Goal: Communication & Community: Answer question/provide support

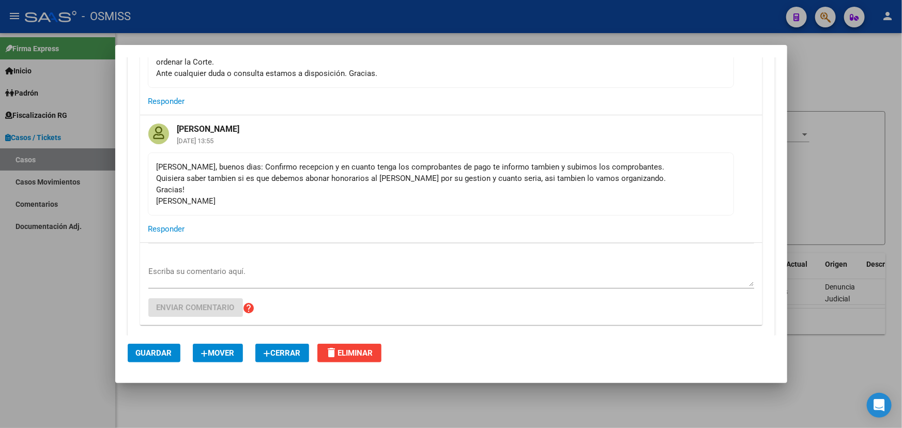
scroll to position [1805, 0]
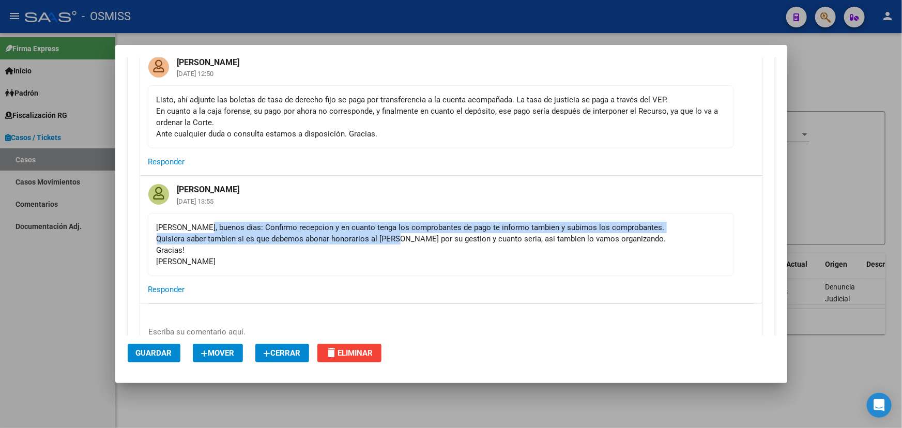
drag, startPoint x: 237, startPoint y: 230, endPoint x: 420, endPoint y: 233, distance: 183.1
click at [406, 233] on div "[PERSON_NAME], buenos dias: Confirmo recepcion y en cuanto tenga los comprobant…" at bounding box center [441, 245] width 569 height 46
click at [450, 229] on div "[PERSON_NAME], buenos dias: Confirmo recepcion y en cuanto tenga los comprobant…" at bounding box center [441, 245] width 569 height 46
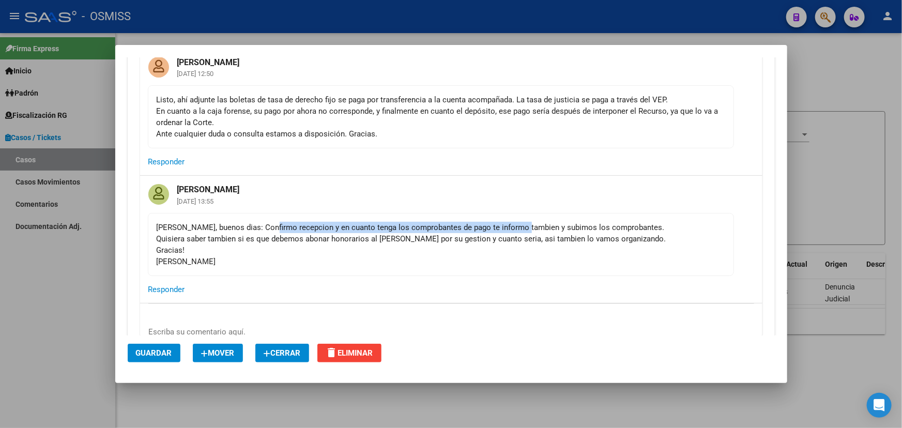
drag, startPoint x: 264, startPoint y: 227, endPoint x: 527, endPoint y: 230, distance: 262.7
click at [521, 229] on div "[PERSON_NAME], buenos dias: Confirmo recepcion y en cuanto tenga los comprobant…" at bounding box center [441, 245] width 569 height 46
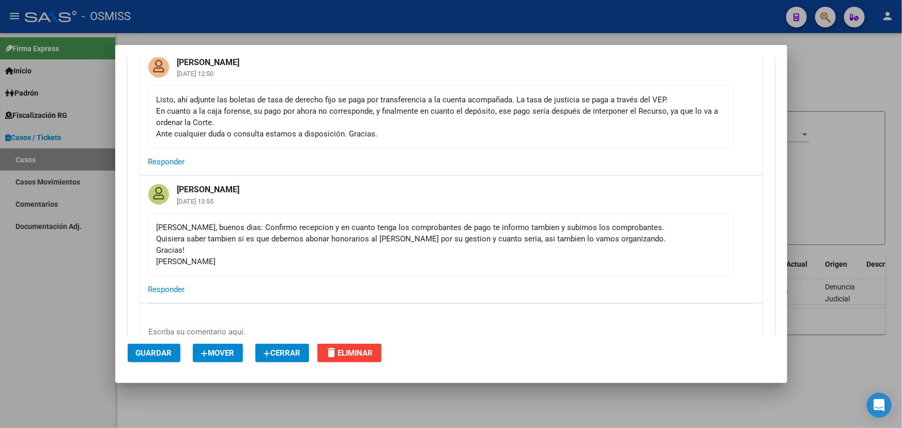
click at [579, 232] on div "[PERSON_NAME], buenos dias: Confirmo recepcion y en cuanto tenga los comprobant…" at bounding box center [441, 245] width 569 height 46
drag, startPoint x: 415, startPoint y: 232, endPoint x: 578, endPoint y: 239, distance: 162.6
click at [576, 239] on div "[PERSON_NAME], buenos dias: Confirmo recepcion y en cuanto tenga los comprobant…" at bounding box center [441, 245] width 569 height 46
click at [628, 246] on div "[PERSON_NAME], buenos dias: Confirmo recepcion y en cuanto tenga los comprobant…" at bounding box center [441, 245] width 569 height 46
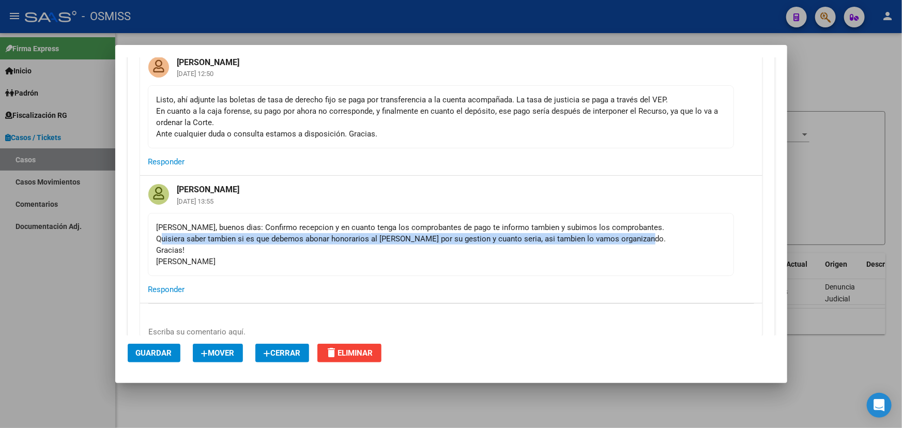
drag, startPoint x: 645, startPoint y: 242, endPoint x: 161, endPoint y: 235, distance: 484.1
click at [161, 235] on div "[PERSON_NAME], buenos dias: Confirmo recepcion y en cuanto tenga los comprobant…" at bounding box center [441, 245] width 569 height 46
click at [288, 235] on div "[PERSON_NAME], buenos dias: Confirmo recepcion y en cuanto tenga los comprobant…" at bounding box center [441, 245] width 569 height 46
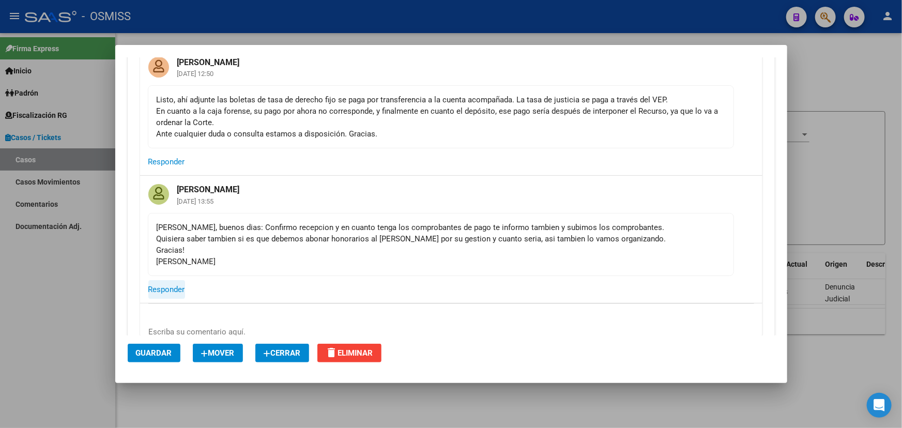
click at [163, 290] on span "Responder" at bounding box center [166, 289] width 37 height 9
click at [191, 317] on div "Escriba su comentario aquí" at bounding box center [451, 329] width 606 height 25
click at [180, 326] on textarea "Escriba su comentario aquí" at bounding box center [451, 329] width 606 height 21
type textarea "H"
type textarea "b"
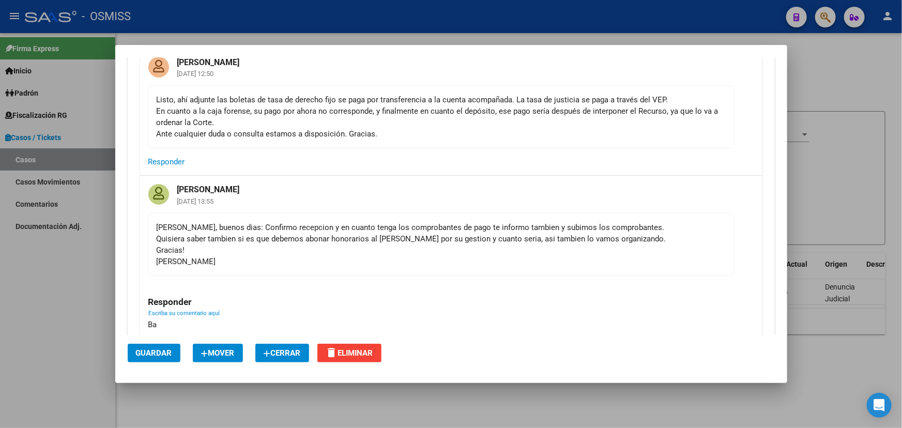
type textarea "B"
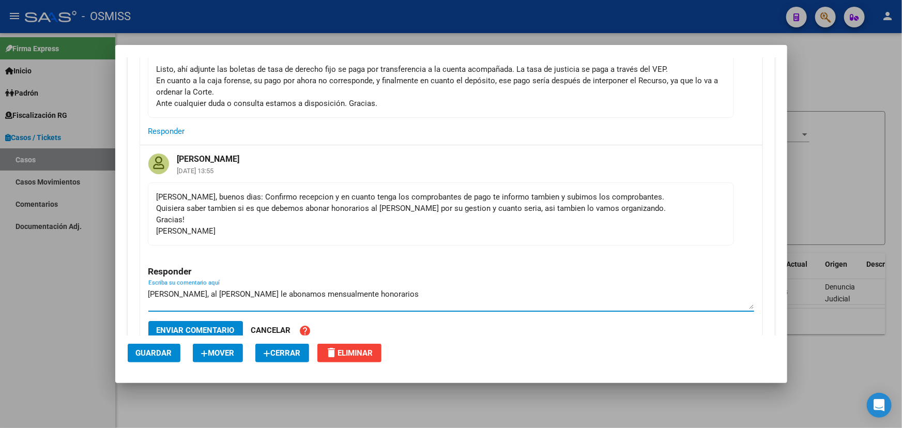
scroll to position [1851, 0]
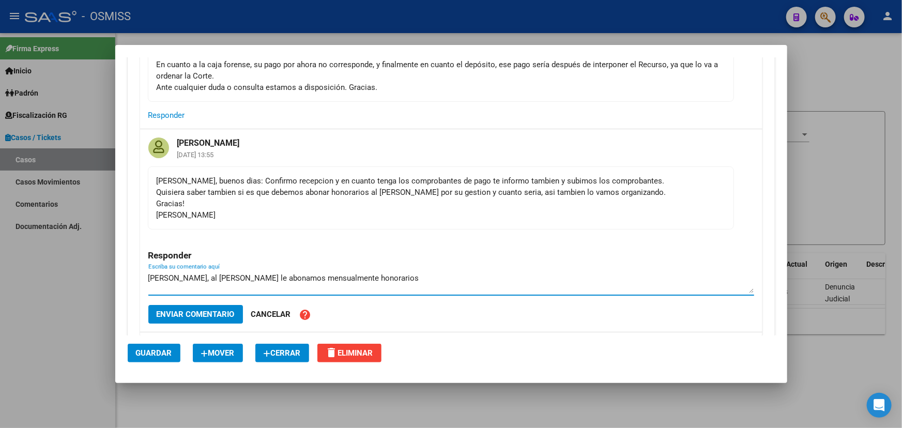
drag, startPoint x: 196, startPoint y: 276, endPoint x: 290, endPoint y: 277, distance: 94.1
click at [278, 277] on textarea "[PERSON_NAME], al [PERSON_NAME] le abonamos mensualmente honorarios" at bounding box center [451, 283] width 606 height 21
click at [297, 277] on textarea "[PERSON_NAME], al [PERSON_NAME] le abonamos mensualmente honorarios" at bounding box center [451, 283] width 606 height 21
click at [397, 273] on textarea "[PERSON_NAME], al [PERSON_NAME] le abonamos mensualmente honorarios" at bounding box center [451, 283] width 606 height 21
drag, startPoint x: 212, startPoint y: 274, endPoint x: 328, endPoint y: 274, distance: 115.8
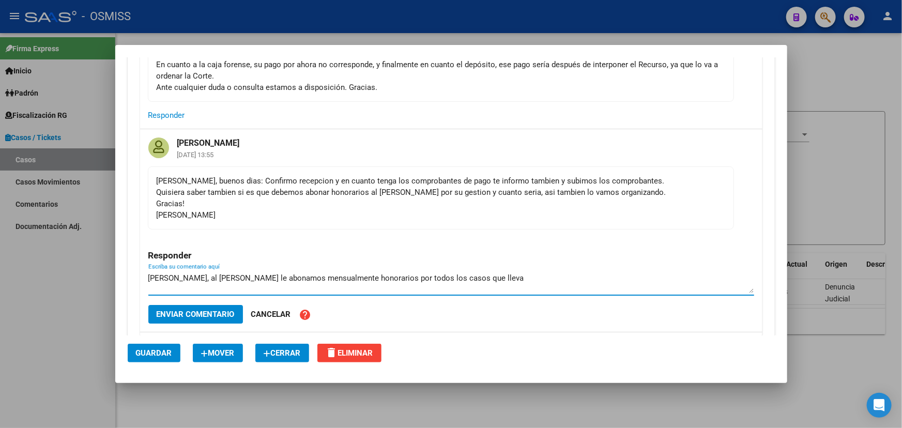
click at [305, 273] on textarea "[PERSON_NAME], al [PERSON_NAME] le abonamos mensualmente honorarios por todos l…" at bounding box center [451, 283] width 606 height 21
click at [338, 274] on textarea "[PERSON_NAME], al [PERSON_NAME] le abonamos mensualmente honorarios por todos l…" at bounding box center [451, 283] width 606 height 21
click at [339, 270] on div "[PERSON_NAME], al [PERSON_NAME] le abonamos mensualmente honorarios por todos l…" at bounding box center [451, 282] width 606 height 25
click at [480, 279] on textarea "[PERSON_NAME], al [PERSON_NAME] le abonamos mensualmente honorarios por todos l…" at bounding box center [451, 283] width 606 height 21
click at [503, 275] on textarea "[PERSON_NAME], al [PERSON_NAME] le abonamos mensualmente honorarios por todos l…" at bounding box center [451, 283] width 606 height 21
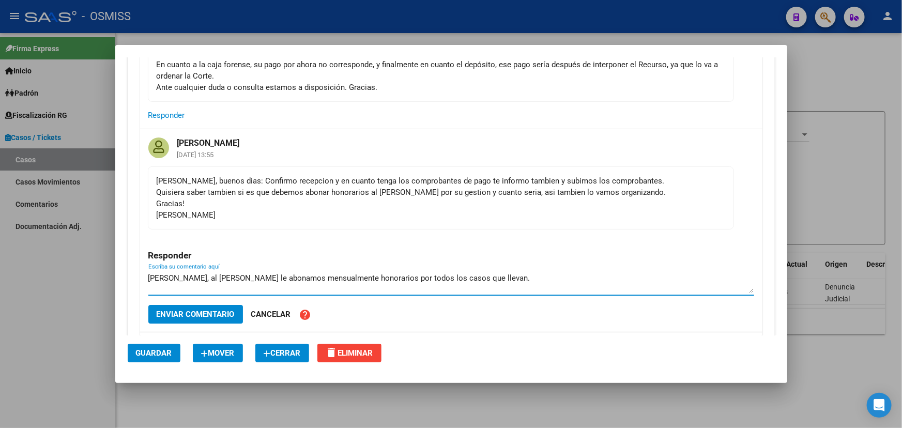
drag, startPoint x: 158, startPoint y: 277, endPoint x: 277, endPoint y: 272, distance: 119.6
click at [268, 273] on textarea "[PERSON_NAME], al [PERSON_NAME] le abonamos mensualmente honorarios por todos l…" at bounding box center [451, 283] width 606 height 21
click at [383, 273] on textarea "[PERSON_NAME], al [PERSON_NAME] le abonamos mensualmente honorarios por todos l…" at bounding box center [451, 283] width 606 height 21
drag, startPoint x: 524, startPoint y: 274, endPoint x: 179, endPoint y: 273, distance: 345.5
click at [228, 273] on textarea "[PERSON_NAME], al [PERSON_NAME] le abonamos mensualmente honorarios por todos l…" at bounding box center [451, 283] width 606 height 21
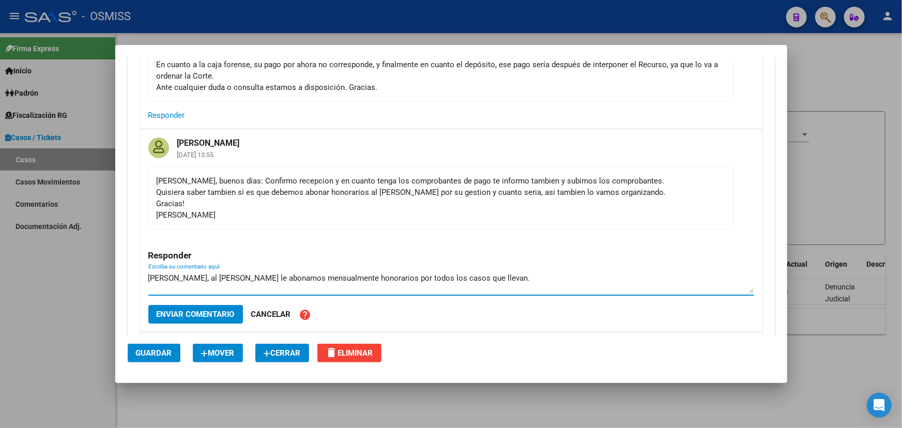
click at [171, 274] on textarea "[PERSON_NAME], al [PERSON_NAME] le abonamos mensualmente honorarios por todos l…" at bounding box center [451, 283] width 606 height 21
drag, startPoint x: 153, startPoint y: 277, endPoint x: 249, endPoint y: 282, distance: 95.8
click at [249, 282] on textarea "[PERSON_NAME], al [PERSON_NAME] le abonamos mensualmente honorarios por todos l…" at bounding box center [451, 283] width 606 height 21
click at [312, 277] on textarea "[PERSON_NAME], al [PERSON_NAME] le abonamos mensualmente honorarios por todos l…" at bounding box center [451, 283] width 606 height 21
drag, startPoint x: 171, startPoint y: 276, endPoint x: 246, endPoint y: 277, distance: 75.0
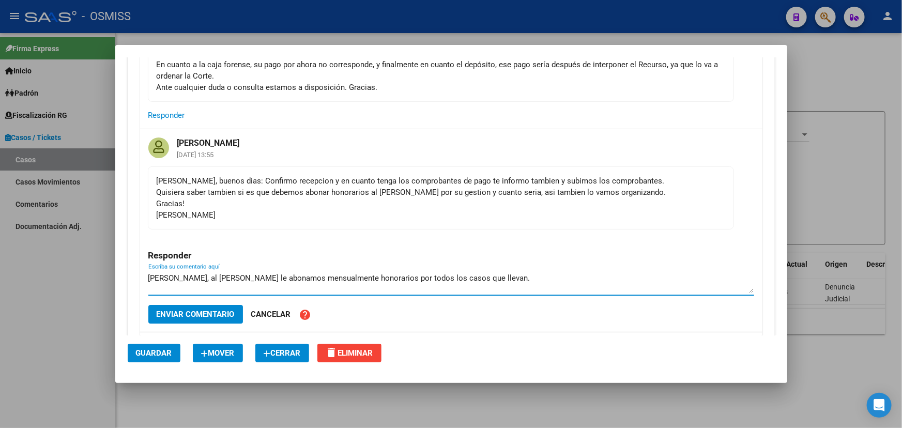
click at [246, 277] on textarea "[PERSON_NAME], al [PERSON_NAME] le abonamos mensualmente honorarios por todos l…" at bounding box center [451, 283] width 606 height 21
click at [331, 275] on textarea "[PERSON_NAME], al [PERSON_NAME] le abonamos mensualmente honorarios por todos l…" at bounding box center [451, 283] width 606 height 21
drag, startPoint x: 216, startPoint y: 274, endPoint x: 381, endPoint y: 274, distance: 165.5
click at [381, 274] on textarea "[PERSON_NAME], al [PERSON_NAME] le abonamos mensualmente honorarios por todos l…" at bounding box center [451, 283] width 606 height 21
click at [482, 273] on textarea "[PERSON_NAME], al [PERSON_NAME] le abonamos mensualmente honorarios por todos l…" at bounding box center [451, 283] width 606 height 21
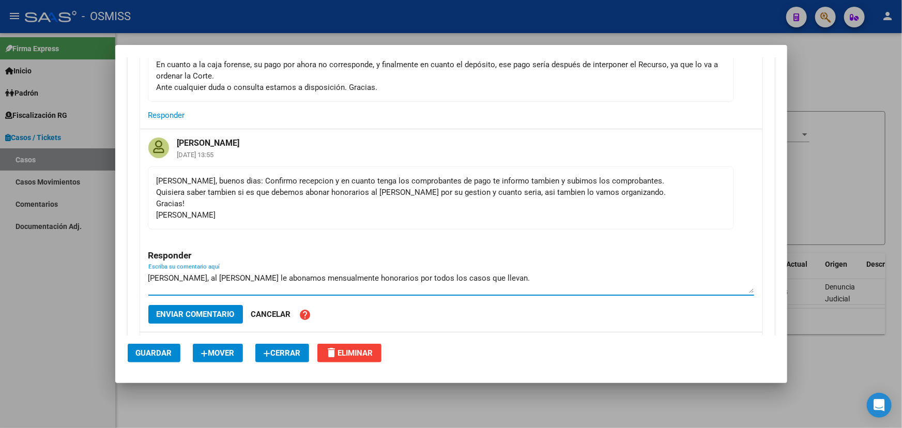
drag, startPoint x: 492, startPoint y: 279, endPoint x: 263, endPoint y: 279, distance: 229.6
click at [263, 279] on textarea "[PERSON_NAME], al [PERSON_NAME] le abonamos mensualmente honorarios por todos l…" at bounding box center [451, 283] width 606 height 21
click at [338, 273] on textarea "[PERSON_NAME], al [PERSON_NAME] le abonamos mensualmente honorarios por todos l…" at bounding box center [451, 283] width 606 height 21
click at [506, 274] on textarea "[PERSON_NAME], al [PERSON_NAME] le abonamos mensualmente honorarios por todos l…" at bounding box center [451, 283] width 606 height 21
drag, startPoint x: 179, startPoint y: 275, endPoint x: 279, endPoint y: 277, distance: 99.8
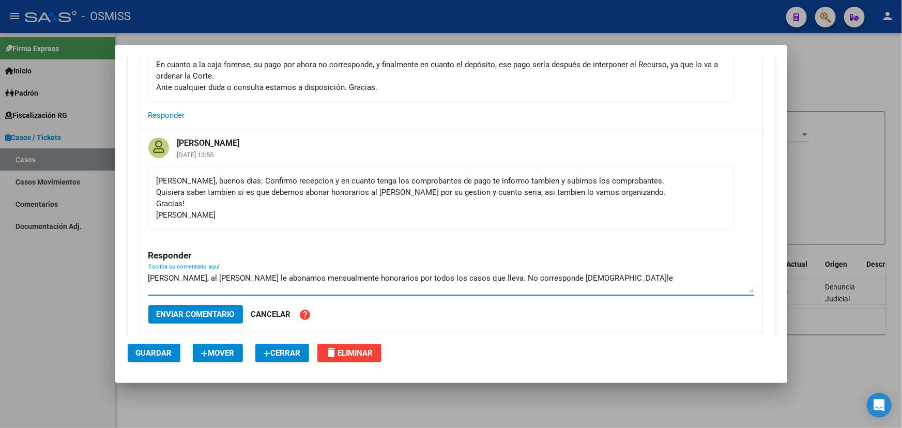
click at [279, 277] on textarea "[PERSON_NAME], al [PERSON_NAME] le abonamos mensualmente honorarios por todos l…" at bounding box center [451, 283] width 606 height 21
click at [315, 277] on textarea "[PERSON_NAME], al [PERSON_NAME] le abonamos mensualmente honorarios por todos l…" at bounding box center [451, 283] width 606 height 21
drag, startPoint x: 168, startPoint y: 278, endPoint x: 253, endPoint y: 277, distance: 85.3
click at [253, 277] on textarea "[PERSON_NAME], al [PERSON_NAME] le abonamos mensualmente honorarios por todos l…" at bounding box center [451, 283] width 606 height 21
click at [314, 276] on textarea "[PERSON_NAME], al [PERSON_NAME] le abonamos mensualmente honorarios por todos l…" at bounding box center [451, 283] width 606 height 21
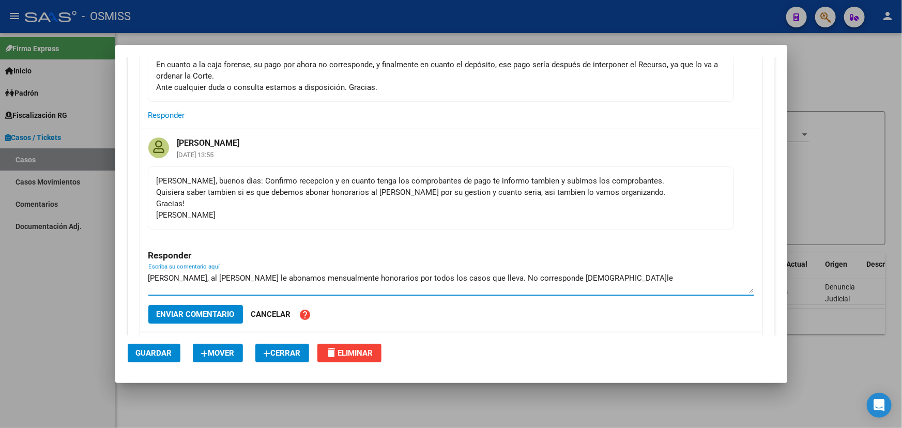
drag, startPoint x: 154, startPoint y: 276, endPoint x: 232, endPoint y: 277, distance: 78.6
click at [227, 277] on textarea "[PERSON_NAME], al [PERSON_NAME] le abonamos mensualmente honorarios por todos l…" at bounding box center [451, 283] width 606 height 21
click at [245, 277] on textarea "[PERSON_NAME], al [PERSON_NAME] le abonamos mensualmente honorarios por todos l…" at bounding box center [451, 283] width 606 height 21
drag, startPoint x: 190, startPoint y: 277, endPoint x: 275, endPoint y: 275, distance: 84.8
click at [270, 275] on textarea "[PERSON_NAME], al [PERSON_NAME] le abonamos mensualmente honorarios por todos l…" at bounding box center [451, 283] width 606 height 21
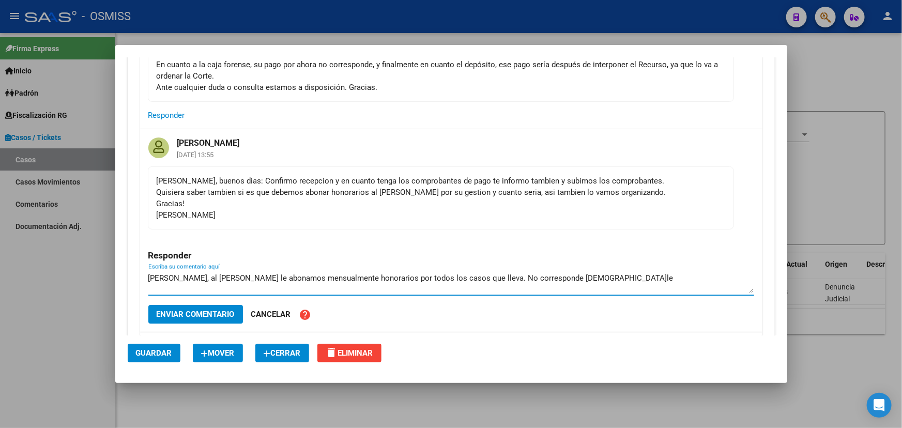
click at [284, 275] on textarea "[PERSON_NAME], al [PERSON_NAME] le abonamos mensualmente honorarios por todos l…" at bounding box center [451, 283] width 606 height 21
drag, startPoint x: 275, startPoint y: 274, endPoint x: 384, endPoint y: 272, distance: 109.7
click at [369, 273] on textarea "[PERSON_NAME], al [PERSON_NAME] le abonamos mensualmente honorarios por todos l…" at bounding box center [451, 283] width 606 height 21
click at [462, 280] on textarea "[PERSON_NAME], al [PERSON_NAME] le abonamos mensualmente honorarios por todos l…" at bounding box center [451, 283] width 606 height 21
drag, startPoint x: 579, startPoint y: 278, endPoint x: 475, endPoint y: 273, distance: 104.6
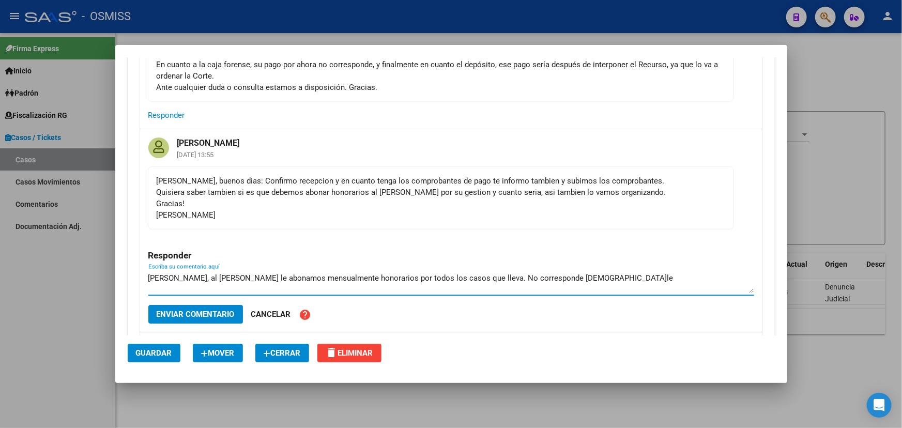
click at [475, 273] on textarea "[PERSON_NAME], al [PERSON_NAME] le abonamos mensualmente honorarios por todos l…" at bounding box center [451, 283] width 606 height 21
drag, startPoint x: 210, startPoint y: 279, endPoint x: 352, endPoint y: 277, distance: 141.2
click at [351, 277] on textarea "[PERSON_NAME], al [PERSON_NAME] le abonamos mensualmente honorarios por todos l…" at bounding box center [451, 283] width 606 height 21
click at [360, 277] on textarea "[PERSON_NAME], al [PERSON_NAME] le abonamos mensualmente honorarios por todos l…" at bounding box center [451, 283] width 606 height 21
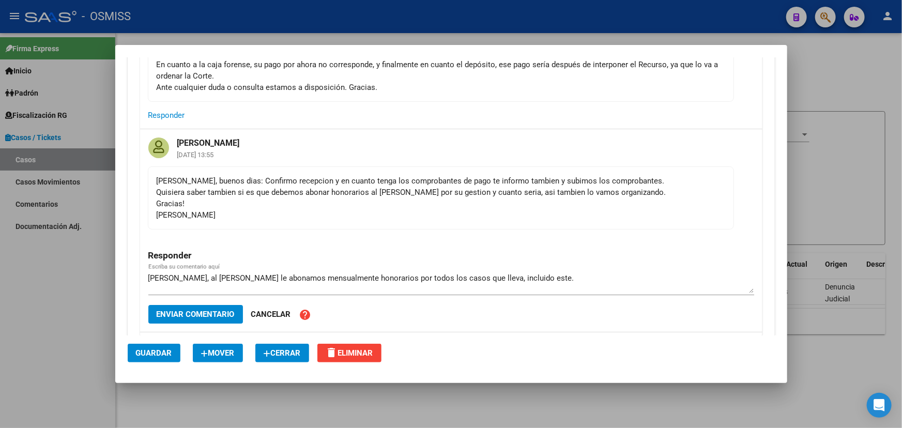
drag, startPoint x: 314, startPoint y: 271, endPoint x: 433, endPoint y: 276, distance: 119.6
click at [424, 274] on div "[PERSON_NAME], al [PERSON_NAME] le abonamos mensualmente honorarios por todos l…" at bounding box center [451, 282] width 606 height 25
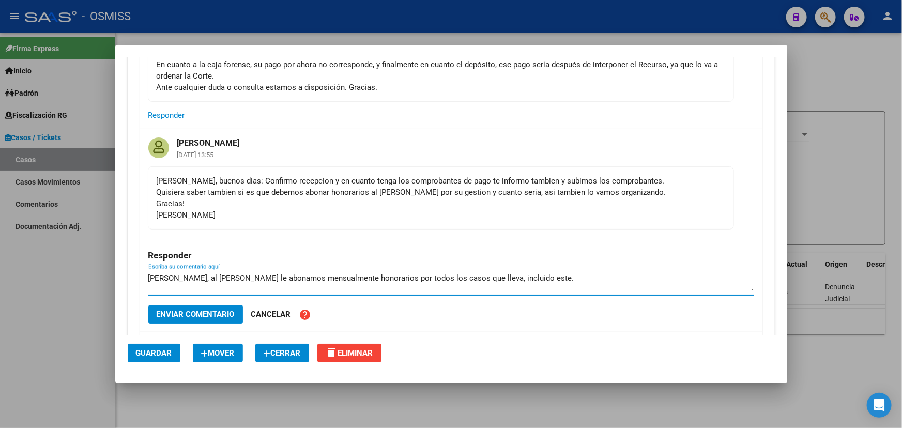
drag, startPoint x: 434, startPoint y: 277, endPoint x: 472, endPoint y: 279, distance: 37.3
click at [437, 278] on textarea "[PERSON_NAME], al [PERSON_NAME] le abonamos mensualmente honorarios por todos l…" at bounding box center [451, 283] width 606 height 21
click at [494, 279] on textarea "[PERSON_NAME], al [PERSON_NAME] le abonamos mensualmente honorarios por todos l…" at bounding box center [451, 283] width 606 height 21
drag, startPoint x: 464, startPoint y: 277, endPoint x: 542, endPoint y: 268, distance: 78.6
click at [527, 273] on textarea "[PERSON_NAME], al [PERSON_NAME] le abonamos mensualmente honorarios por todos l…" at bounding box center [451, 283] width 606 height 21
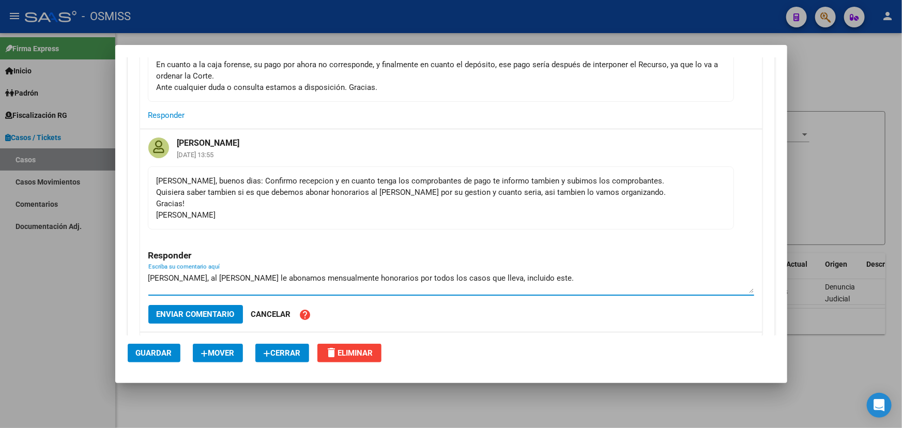
click at [546, 270] on div "[PERSON_NAME], al [PERSON_NAME] le abonamos mensualmente honorarios por todos l…" at bounding box center [451, 282] width 606 height 25
click at [543, 274] on textarea "[PERSON_NAME], al [PERSON_NAME] le abonamos mensualmente honorarios por todos l…" at bounding box center [451, 283] width 606 height 21
click at [552, 275] on textarea "[PERSON_NAME], al [PERSON_NAME] le abonamos mensualmente honorarios por todos l…" at bounding box center [451, 283] width 606 height 21
drag, startPoint x: 191, startPoint y: 278, endPoint x: 347, endPoint y: 281, distance: 155.7
click at [334, 282] on textarea "[PERSON_NAME], al [PERSON_NAME] le abonamos mensualmente honorarios por todos l…" at bounding box center [451, 283] width 606 height 21
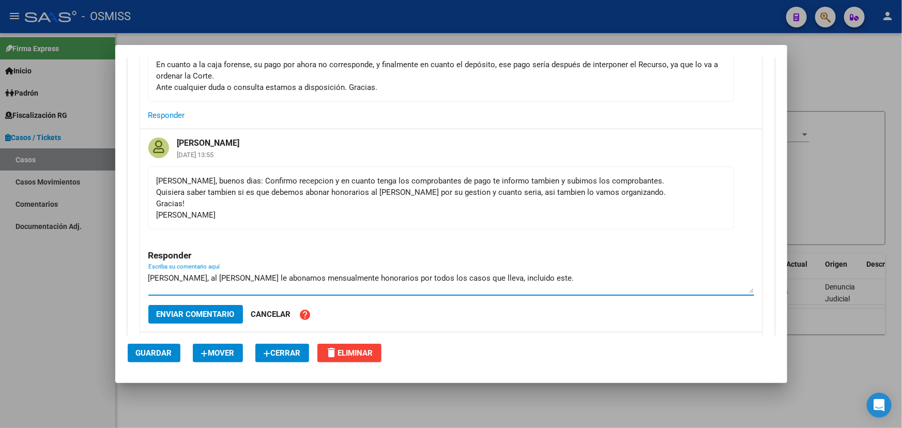
click at [370, 279] on textarea "[PERSON_NAME], al [PERSON_NAME] le abonamos mensualmente honorarios por todos l…" at bounding box center [451, 283] width 606 height 21
drag, startPoint x: 390, startPoint y: 275, endPoint x: 499, endPoint y: 276, distance: 108.6
click at [493, 276] on textarea "[PERSON_NAME], al [PERSON_NAME] le abonamos mensualmente honorarios por todos l…" at bounding box center [451, 283] width 606 height 21
click at [536, 279] on textarea "[PERSON_NAME], al [PERSON_NAME] le abonamos mensualmente honorarios por todos l…" at bounding box center [451, 283] width 606 height 21
click at [186, 274] on textarea "[PERSON_NAME], al [PERSON_NAME] le abonamos mensualmente honorarios por todos l…" at bounding box center [451, 283] width 606 height 21
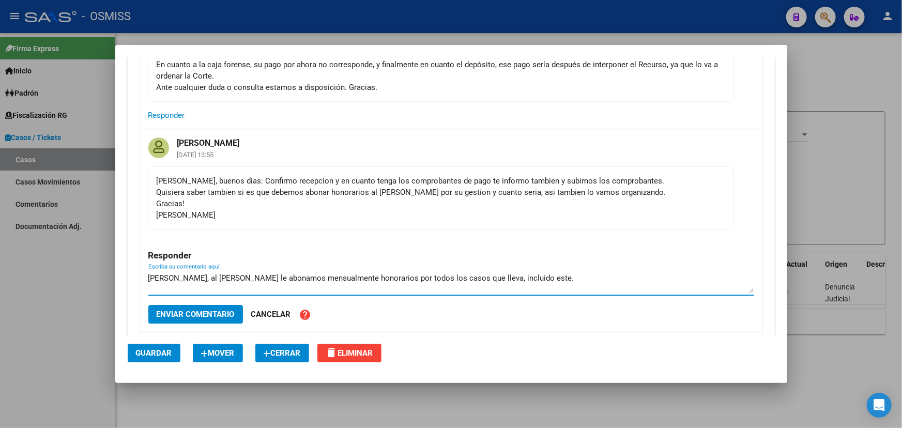
click at [532, 274] on textarea "[PERSON_NAME], al [PERSON_NAME] le abonamos mensualmente honorarios por todos l…" at bounding box center [451, 283] width 606 height 21
drag, startPoint x: 510, startPoint y: 273, endPoint x: 530, endPoint y: 276, distance: 19.4
click at [511, 274] on textarea "[PERSON_NAME], al [PERSON_NAME] le abonamos mensualmente honorarios por todos l…" at bounding box center [451, 283] width 606 height 21
click at [527, 274] on textarea "[PERSON_NAME], al [PERSON_NAME] le abonamos mensualmente honorarios por todos l…" at bounding box center [451, 283] width 606 height 21
click at [511, 274] on textarea "[PERSON_NAME], al [PERSON_NAME] le abonamos mensualmente honorarios por todos l…" at bounding box center [451, 283] width 606 height 21
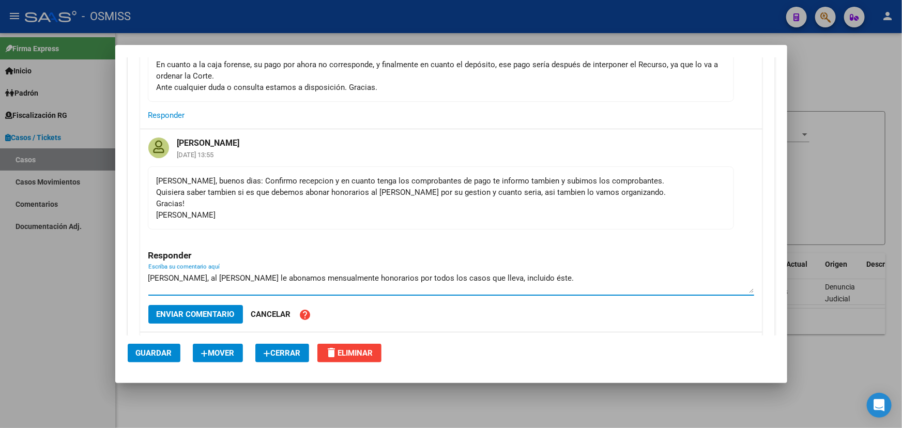
click at [505, 274] on textarea "[PERSON_NAME], al [PERSON_NAME] le abonamos mensualmente honorarios por todos l…" at bounding box center [451, 283] width 606 height 21
click at [535, 274] on textarea "[PERSON_NAME], al [PERSON_NAME] le abonamos mensualmente honorarios por todos l…" at bounding box center [451, 283] width 606 height 21
click at [507, 273] on textarea "[PERSON_NAME], al [PERSON_NAME] le abonamos mensualmente honorarios por todos l…" at bounding box center [451, 283] width 606 height 21
click at [520, 274] on textarea "[PERSON_NAME], al [PERSON_NAME] le abonamos mensualmente honorarios por todos l…" at bounding box center [451, 283] width 606 height 21
click at [334, 277] on textarea "[PERSON_NAME], al [PERSON_NAME] le abonamos mensualmente honorarios por todos l…" at bounding box center [451, 283] width 606 height 21
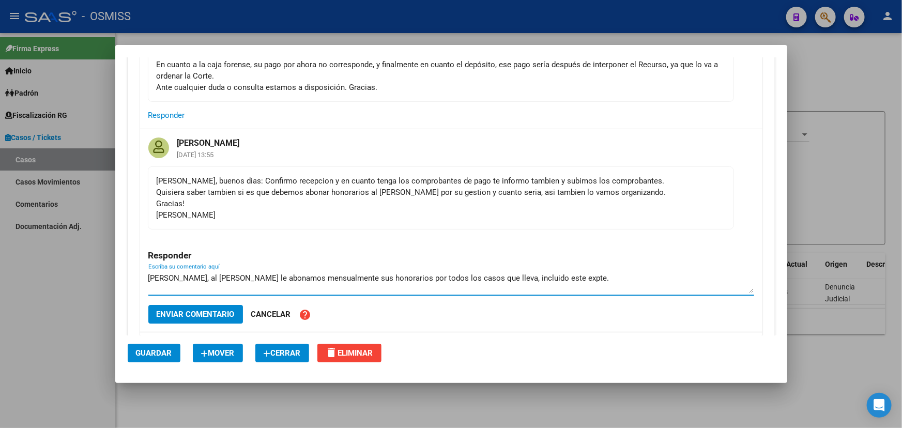
click at [499, 276] on textarea "[PERSON_NAME], al [PERSON_NAME] le abonamos mensualmente sus honorarios por tod…" at bounding box center [451, 283] width 606 height 21
click at [564, 273] on textarea "[PERSON_NAME], al [PERSON_NAME] le abonamos mensualmente sus honorarios por tod…" at bounding box center [451, 283] width 606 height 21
click at [558, 278] on textarea "[PERSON_NAME], al [PERSON_NAME] le abonamos mensualmente sus honorarios por tod…" at bounding box center [451, 283] width 606 height 21
click at [572, 274] on textarea "[PERSON_NAME], al [PERSON_NAME] le abonamos mensualmente sus honorarios por tod…" at bounding box center [451, 283] width 606 height 21
drag, startPoint x: 213, startPoint y: 281, endPoint x: 365, endPoint y: 281, distance: 152.6
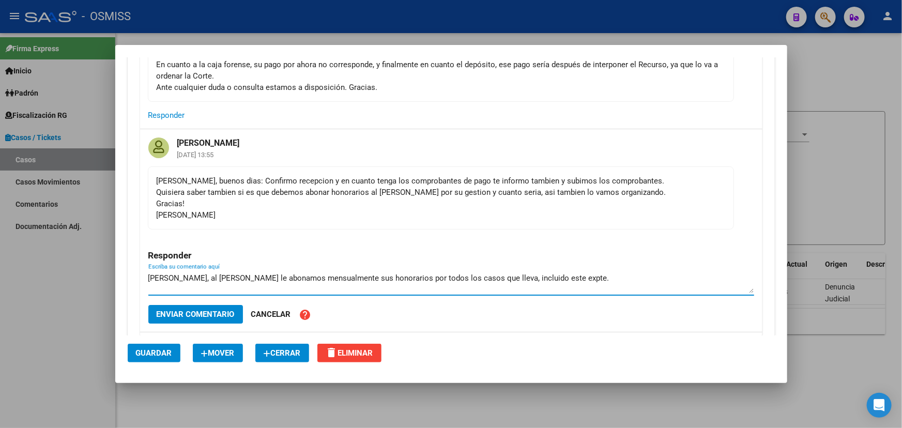
click at [308, 289] on textarea "[PERSON_NAME], al [PERSON_NAME] le abonamos mensualmente sus honorarios por tod…" at bounding box center [451, 283] width 606 height 21
click at [382, 280] on textarea "[PERSON_NAME], al [PERSON_NAME] le abonamos mensualmente sus honorarios por tod…" at bounding box center [451, 283] width 606 height 21
drag, startPoint x: 352, startPoint y: 273, endPoint x: 535, endPoint y: 277, distance: 183.7
click at [535, 277] on textarea "[PERSON_NAME], al [PERSON_NAME] le abonamos mensualmente sus honorarios por tod…" at bounding box center [451, 283] width 606 height 21
click at [604, 273] on textarea "[PERSON_NAME], al [PERSON_NAME] le abonamos mensualmente sus honorarios por tod…" at bounding box center [451, 283] width 606 height 21
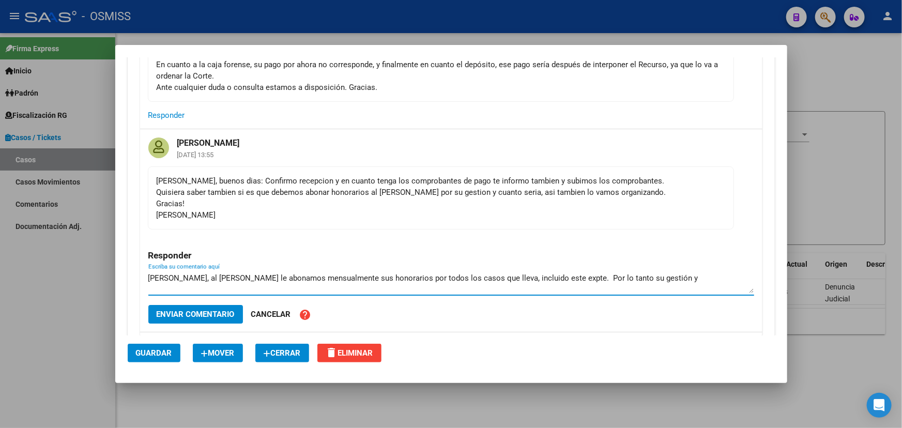
click at [598, 277] on textarea "[PERSON_NAME], al [PERSON_NAME] le abonamos mensualmente sus honorarios por tod…" at bounding box center [451, 283] width 606 height 21
drag, startPoint x: 660, startPoint y: 274, endPoint x: 606, endPoint y: 276, distance: 54.3
click at [606, 276] on textarea "[PERSON_NAME], al [PERSON_NAME] le abonamos mensualmente sus honorarios por tod…" at bounding box center [451, 283] width 606 height 21
drag, startPoint x: 278, startPoint y: 274, endPoint x: 433, endPoint y: 284, distance: 155.5
click at [405, 295] on div "[PERSON_NAME], al [PERSON_NAME] le abonamos mensualmente sus honorarios por tod…" at bounding box center [451, 287] width 606 height 35
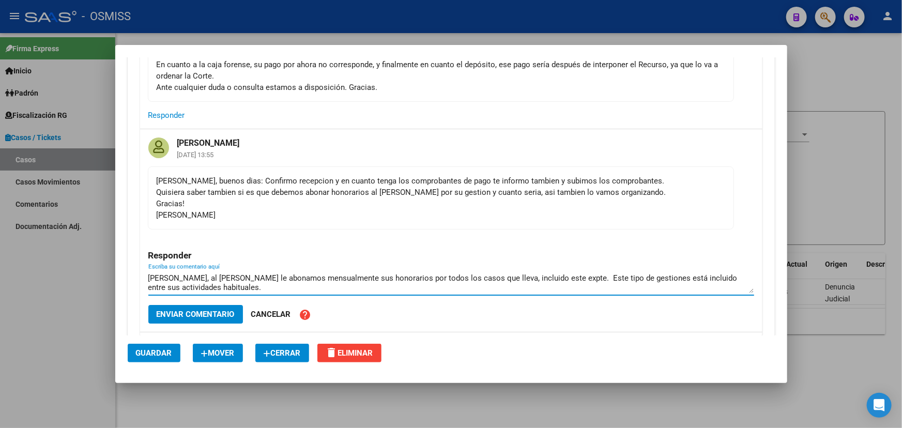
click at [438, 280] on textarea "[PERSON_NAME], al [PERSON_NAME] le abonamos mensualmente sus honorarios por tod…" at bounding box center [451, 283] width 606 height 21
drag, startPoint x: 382, startPoint y: 273, endPoint x: 480, endPoint y: 277, distance: 98.3
click at [480, 277] on textarea "[PERSON_NAME], al [PERSON_NAME] le abonamos mensualmente sus honorarios por tod…" at bounding box center [451, 283] width 606 height 21
click at [495, 278] on textarea "[PERSON_NAME], al [PERSON_NAME] le abonamos mensualmente sus honorarios por tod…" at bounding box center [451, 283] width 606 height 21
drag, startPoint x: 480, startPoint y: 273, endPoint x: 555, endPoint y: 279, distance: 74.7
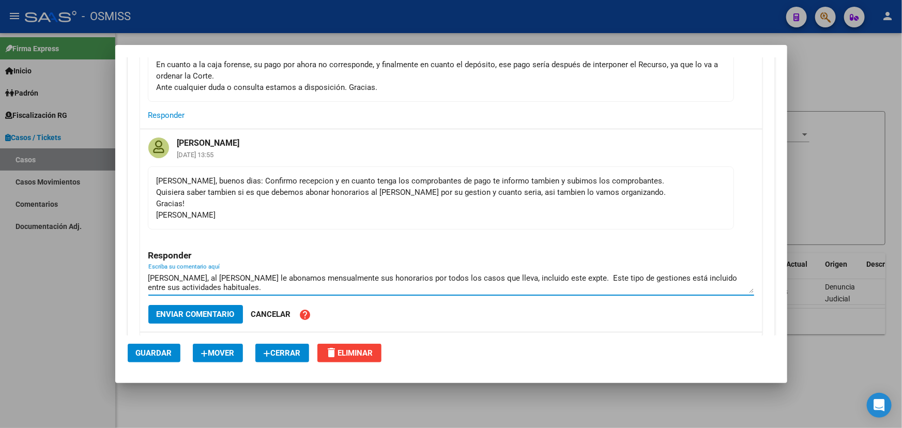
click at [555, 279] on textarea "[PERSON_NAME], al [PERSON_NAME] le abonamos mensualmente sus honorarios por tod…" at bounding box center [451, 283] width 606 height 21
click at [604, 281] on textarea "[PERSON_NAME], al [PERSON_NAME] le abonamos mensualmente sus honorarios por tod…" at bounding box center [451, 283] width 606 height 21
drag, startPoint x: 577, startPoint y: 274, endPoint x: 751, endPoint y: 283, distance: 175.0
click at [751, 283] on div "[PERSON_NAME] [DATE] 13:55 [PERSON_NAME], buenos dias: Confirmo recepcion y en …" at bounding box center [451, 230] width 623 height 202
click at [667, 275] on textarea "[PERSON_NAME], al [PERSON_NAME] le abonamos mensualmente sus honorarios por tod…" at bounding box center [451, 283] width 606 height 21
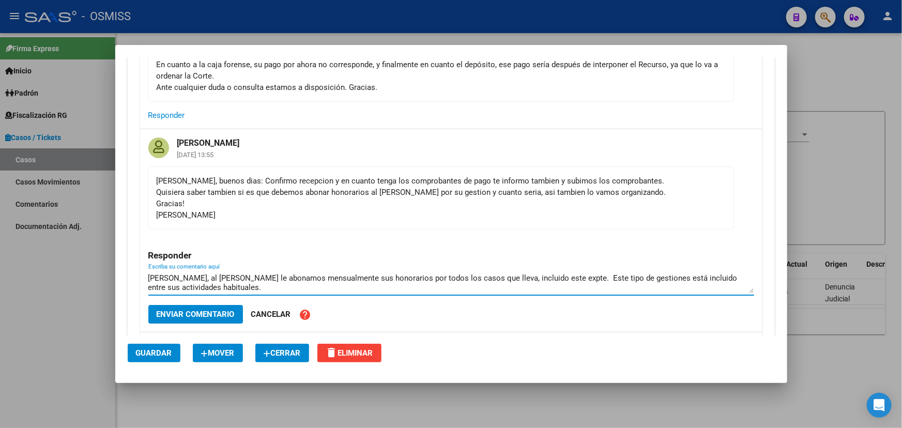
click at [655, 270] on div "[PERSON_NAME], al [PERSON_NAME] le abonamos mensualmente sus honorarios por tod…" at bounding box center [451, 282] width 606 height 25
click at [673, 273] on textarea "[PERSON_NAME], al [PERSON_NAME] le abonamos mensualmente sus honorarios por tod…" at bounding box center [451, 283] width 606 height 21
click at [243, 284] on textarea "[PERSON_NAME], al [PERSON_NAME] le abonamos mensualmente sus honorarios por tod…" at bounding box center [451, 283] width 606 height 21
drag, startPoint x: 579, startPoint y: 276, endPoint x: 668, endPoint y: 277, distance: 89.0
click at [668, 277] on textarea "[PERSON_NAME], al [PERSON_NAME] le abonamos mensualmente sus honorarios por tod…" at bounding box center [451, 283] width 606 height 21
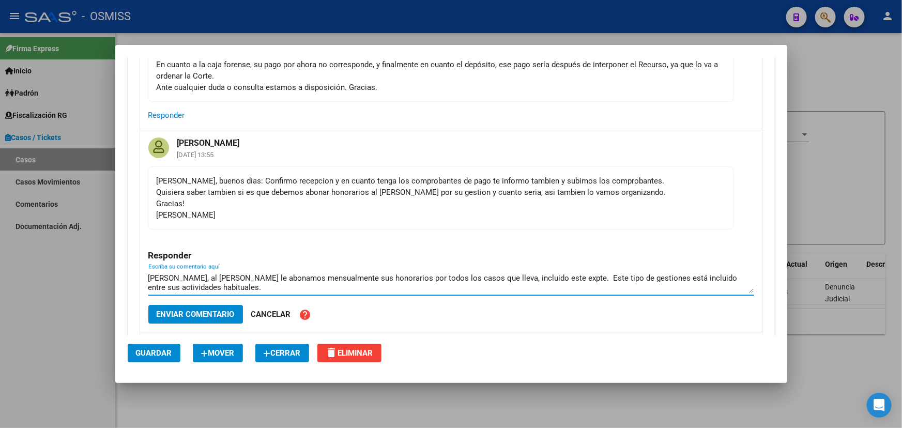
click at [720, 279] on textarea "[PERSON_NAME], al [PERSON_NAME] le abonamos mensualmente sus honorarios por tod…" at bounding box center [451, 283] width 606 height 21
drag, startPoint x: 670, startPoint y: 280, endPoint x: 435, endPoint y: 267, distance: 234.7
click at [435, 267] on div "Responder [PERSON_NAME], al [PERSON_NAME] le abonamos mensualmente sus honorari…" at bounding box center [451, 281] width 606 height 102
click at [447, 273] on textarea "[PERSON_NAME], al [PERSON_NAME] le abonamos mensualmente sus honorarios por tod…" at bounding box center [451, 283] width 606 height 21
drag, startPoint x: 569, startPoint y: 279, endPoint x: 604, endPoint y: 281, distance: 34.7
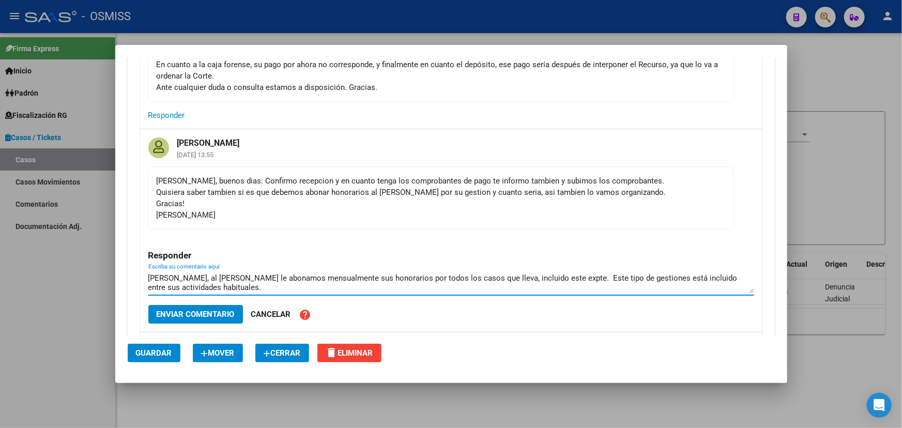
click at [604, 281] on textarea "[PERSON_NAME], al [PERSON_NAME] le abonamos mensualmente sus honorarios por tod…" at bounding box center [451, 283] width 606 height 21
click at [632, 275] on textarea "[PERSON_NAME], al [PERSON_NAME] le abonamos mensualmente sus honorarios por tod…" at bounding box center [451, 283] width 606 height 21
click at [636, 277] on textarea "[PERSON_NAME], al [PERSON_NAME] le abonamos mensualmente sus honorarios por tod…" at bounding box center [451, 283] width 606 height 21
click at [191, 278] on textarea "[PERSON_NAME], al [PERSON_NAME] le abonamos mensualmente sus honorarios por tod…" at bounding box center [451, 283] width 606 height 21
click at [220, 280] on textarea "[PERSON_NAME], al [PERSON_NAME] le abonamos mensualmente sus honorarios por tod…" at bounding box center [451, 283] width 606 height 21
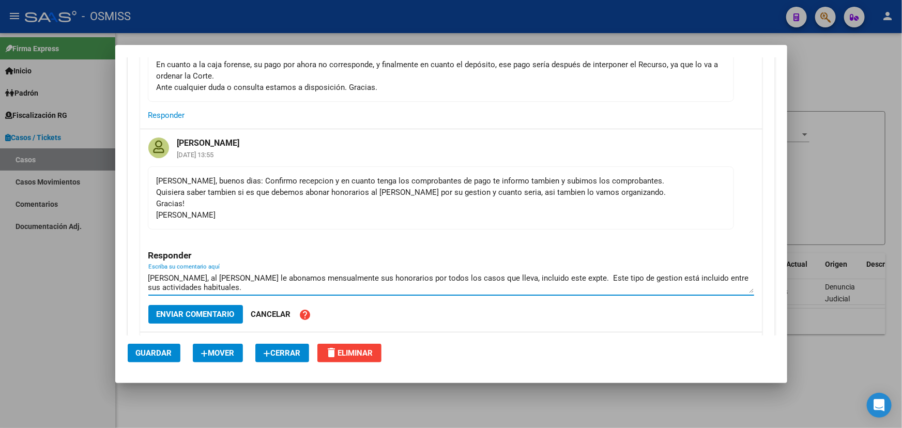
click at [233, 282] on textarea "[PERSON_NAME], al [PERSON_NAME] le abonamos mensualmente sus honorarios por tod…" at bounding box center [451, 283] width 606 height 21
click at [221, 276] on textarea "[PERSON_NAME], al [PERSON_NAME] le abonamos mensualmente sus honorarios por tod…" at bounding box center [451, 283] width 606 height 21
drag, startPoint x: 206, startPoint y: 272, endPoint x: 337, endPoint y: 284, distance: 130.9
click at [337, 284] on textarea "[PERSON_NAME], al [PERSON_NAME] le abonamos mensualmente sus honorarios por tod…" at bounding box center [451, 283] width 606 height 21
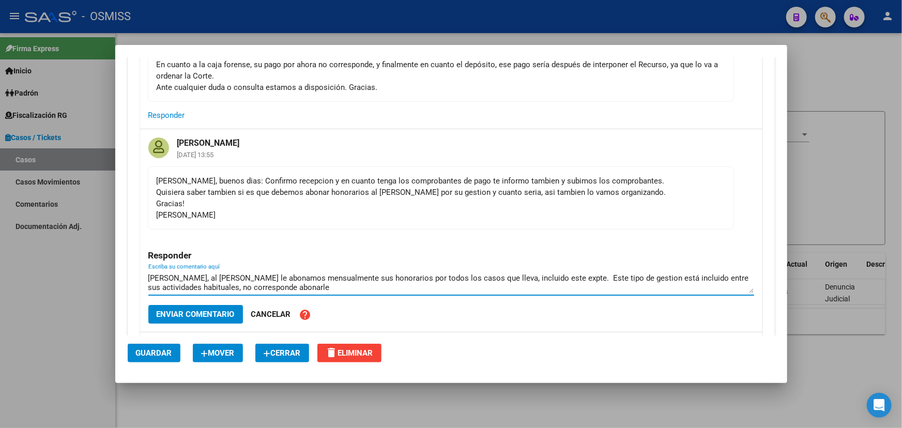
drag, startPoint x: 184, startPoint y: 278, endPoint x: 285, endPoint y: 280, distance: 100.9
click at [274, 281] on textarea "[PERSON_NAME], al [PERSON_NAME] le abonamos mensualmente sus honorarios por tod…" at bounding box center [451, 283] width 606 height 21
click at [293, 279] on textarea "[PERSON_NAME], al [PERSON_NAME] le abonamos mensualmente sus honorarios por tod…" at bounding box center [451, 283] width 606 height 21
drag, startPoint x: 219, startPoint y: 275, endPoint x: 409, endPoint y: 280, distance: 189.4
click at [409, 280] on textarea "[PERSON_NAME], al [PERSON_NAME] le abonamos mensualmente sus honorarios por tod…" at bounding box center [451, 283] width 606 height 21
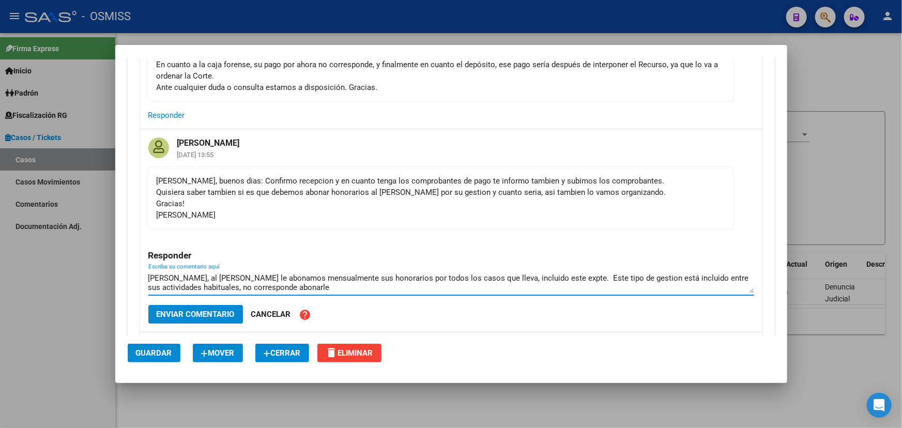
click at [419, 282] on textarea "[PERSON_NAME], al [PERSON_NAME] le abonamos mensualmente sus honorarios por tod…" at bounding box center [451, 283] width 606 height 21
click at [510, 280] on textarea "[PERSON_NAME], al [PERSON_NAME] le abonamos mensualmente sus honorarios por tod…" at bounding box center [451, 283] width 606 height 21
click at [591, 273] on textarea "[PERSON_NAME], al [PERSON_NAME] le abonamos mensualmente sus honorarios por tod…" at bounding box center [451, 283] width 606 height 21
drag, startPoint x: 578, startPoint y: 278, endPoint x: 631, endPoint y: 275, distance: 53.4
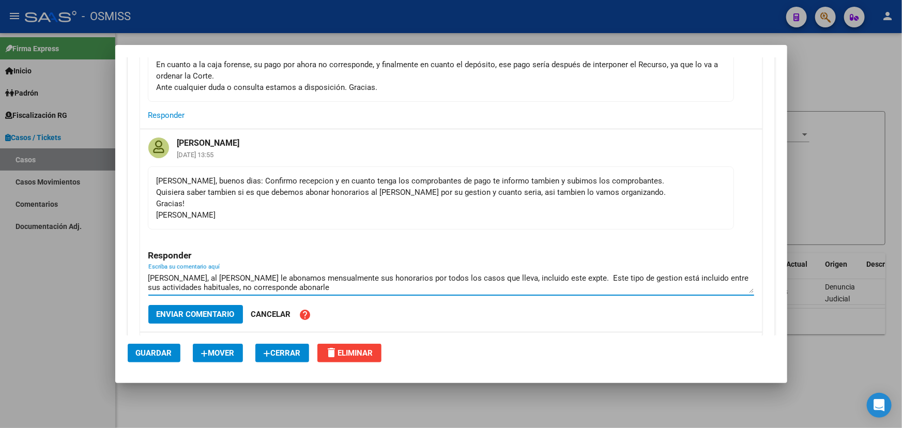
click at [623, 276] on textarea "[PERSON_NAME], al [PERSON_NAME] le abonamos mensualmente sus honorarios por tod…" at bounding box center [451, 283] width 606 height 21
click at [640, 273] on textarea "[PERSON_NAME], al [PERSON_NAME] le abonamos mensualmente sus honorarios por tod…" at bounding box center [451, 283] width 606 height 21
drag, startPoint x: 228, startPoint y: 281, endPoint x: 318, endPoint y: 282, distance: 90.5
click at [318, 282] on textarea "[PERSON_NAME], al [PERSON_NAME] le abonamos mensualmente sus honorarios por tod…" at bounding box center [451, 283] width 606 height 21
click at [337, 282] on textarea "[PERSON_NAME], al [PERSON_NAME] le abonamos mensualmente sus honorarios por tod…" at bounding box center [451, 283] width 606 height 21
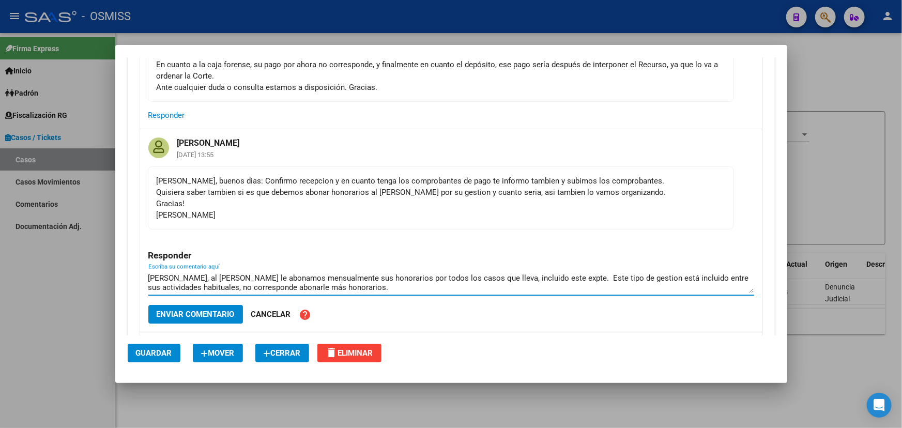
drag, startPoint x: 384, startPoint y: 287, endPoint x: 229, endPoint y: 290, distance: 155.2
click at [229, 290] on textarea "[PERSON_NAME], al [PERSON_NAME] le abonamos mensualmente sus honorarios por tod…" at bounding box center [451, 283] width 606 height 21
drag, startPoint x: 249, startPoint y: 288, endPoint x: 675, endPoint y: 269, distance: 426.0
click at [675, 273] on textarea "[PERSON_NAME], al [PERSON_NAME] le abonamos mensualmente sus honorarios por tod…" at bounding box center [451, 283] width 606 height 21
drag, startPoint x: 305, startPoint y: 276, endPoint x: 336, endPoint y: 280, distance: 30.7
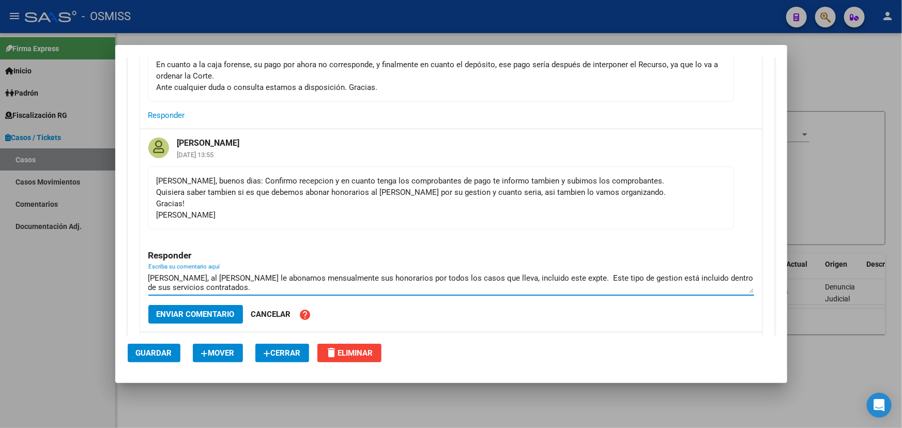
click at [336, 280] on textarea "[PERSON_NAME], al [PERSON_NAME] le abonamos mensualmente sus honorarios por tod…" at bounding box center [451, 283] width 606 height 21
click at [388, 279] on textarea "[PERSON_NAME], al [PERSON_NAME] le abonamos mensualmente sus honorarios por tod…" at bounding box center [451, 283] width 606 height 21
drag, startPoint x: 326, startPoint y: 279, endPoint x: 351, endPoint y: 279, distance: 24.8
click at [351, 279] on textarea "[PERSON_NAME], al [PERSON_NAME] le abonamos mensualmente sus honorarios por tod…" at bounding box center [451, 283] width 606 height 21
click at [394, 278] on textarea "[PERSON_NAME], al [PERSON_NAME] le abonamos mensualmente sus honorarios por tod…" at bounding box center [451, 283] width 606 height 21
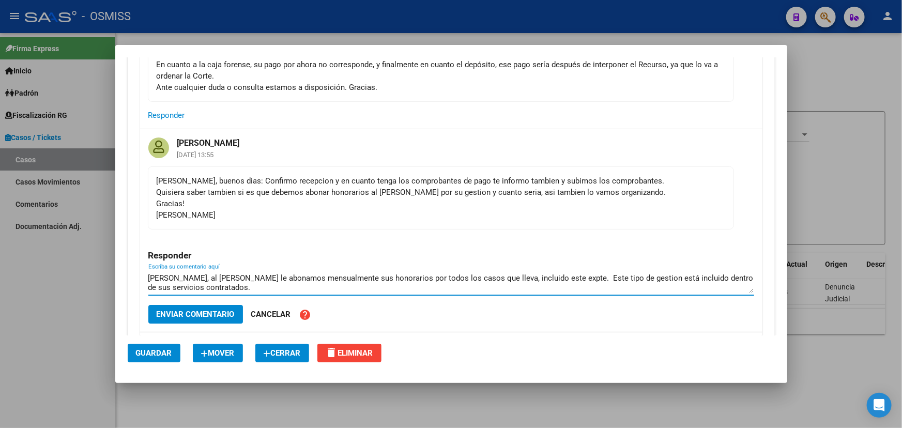
click at [384, 273] on textarea "[PERSON_NAME], al [PERSON_NAME] le abonamos mensualmente sus honorarios por tod…" at bounding box center [451, 283] width 606 height 21
drag, startPoint x: 368, startPoint y: 274, endPoint x: 503, endPoint y: 278, distance: 135.0
click at [450, 278] on textarea "[PERSON_NAME], al [PERSON_NAME] le abonamos mensualmente sus honorarios por tod…" at bounding box center [451, 283] width 606 height 21
click at [519, 275] on textarea "[PERSON_NAME], al [PERSON_NAME] le abonamos mensualmente sus honorarios por tod…" at bounding box center [451, 283] width 606 height 21
click at [584, 274] on textarea "[PERSON_NAME], al [PERSON_NAME] le abonamos mensualmente sus honorarios por tod…" at bounding box center [451, 283] width 606 height 21
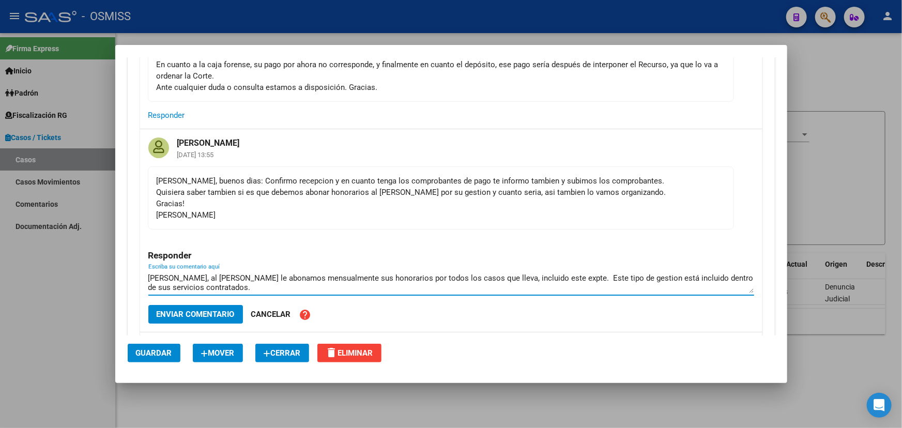
drag, startPoint x: 531, startPoint y: 275, endPoint x: 696, endPoint y: 268, distance: 165.6
click at [696, 270] on div "[PERSON_NAME], al [PERSON_NAME] le abonamos mensualmente sus honorarios por tod…" at bounding box center [451, 282] width 606 height 25
click at [713, 273] on textarea "[PERSON_NAME], al [PERSON_NAME] le abonamos mensualmente sus honorarios por tod…" at bounding box center [451, 283] width 606 height 21
drag, startPoint x: 676, startPoint y: 275, endPoint x: 646, endPoint y: 274, distance: 29.5
click at [646, 274] on textarea "[PERSON_NAME], al [PERSON_NAME] le abonamos mensualmente sus honorarios por tod…" at bounding box center [451, 283] width 606 height 21
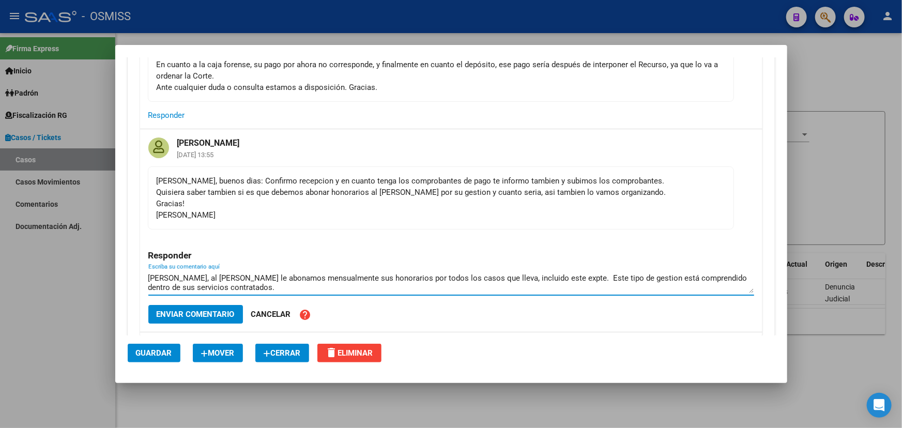
scroll to position [1898, 0]
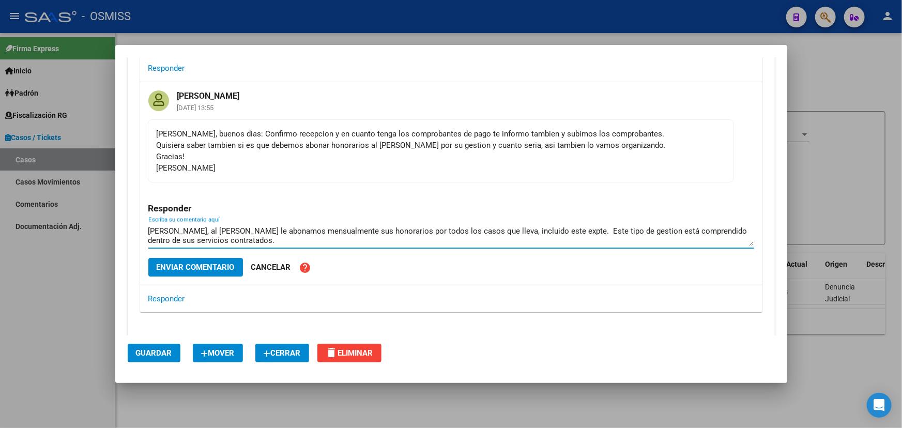
click at [231, 235] on textarea "[PERSON_NAME], al [PERSON_NAME] le abonamos mensualmente sus honorarios por tod…" at bounding box center [451, 235] width 606 height 21
drag, startPoint x: 180, startPoint y: 228, endPoint x: 362, endPoint y: 237, distance: 182.3
click at [362, 237] on textarea "[PERSON_NAME], al [PERSON_NAME] le abonamos mensualmente sus honorarios por tod…" at bounding box center [451, 235] width 606 height 21
click at [415, 230] on textarea "[PERSON_NAME], al [PERSON_NAME] le abonamos mensualmente sus honorarios por tod…" at bounding box center [451, 235] width 606 height 21
drag, startPoint x: 341, startPoint y: 229, endPoint x: 524, endPoint y: 232, distance: 183.1
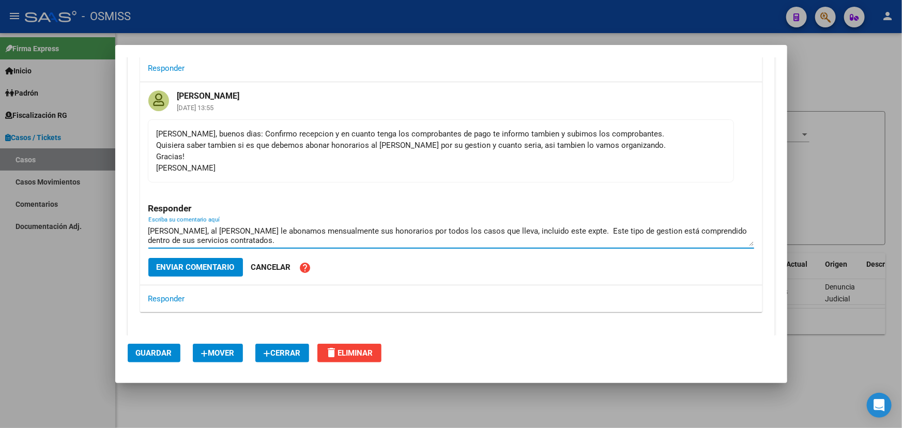
click at [521, 232] on textarea "[PERSON_NAME], al [PERSON_NAME] le abonamos mensualmente sus honorarios por tod…" at bounding box center [451, 235] width 606 height 21
click at [553, 230] on textarea "[PERSON_NAME], al [PERSON_NAME] le abonamos mensualmente sus honorarios por tod…" at bounding box center [451, 235] width 606 height 21
click at [574, 232] on textarea "[PERSON_NAME], al [PERSON_NAME] le abonamos mensualmente sus honorarios por tod…" at bounding box center [451, 235] width 606 height 21
click at [243, 235] on textarea "[PERSON_NAME], al [PERSON_NAME] le abonamos mensualmente sus honorarios por tod…" at bounding box center [451, 235] width 606 height 21
type textarea "[PERSON_NAME], al [PERSON_NAME] le abonamos mensualmente sus honorarios por tod…"
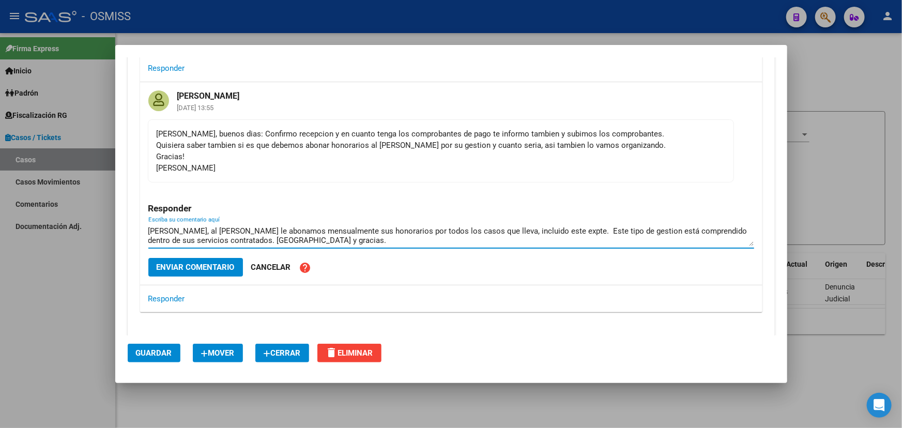
click at [204, 269] on span "Enviar comentario" at bounding box center [196, 267] width 78 height 9
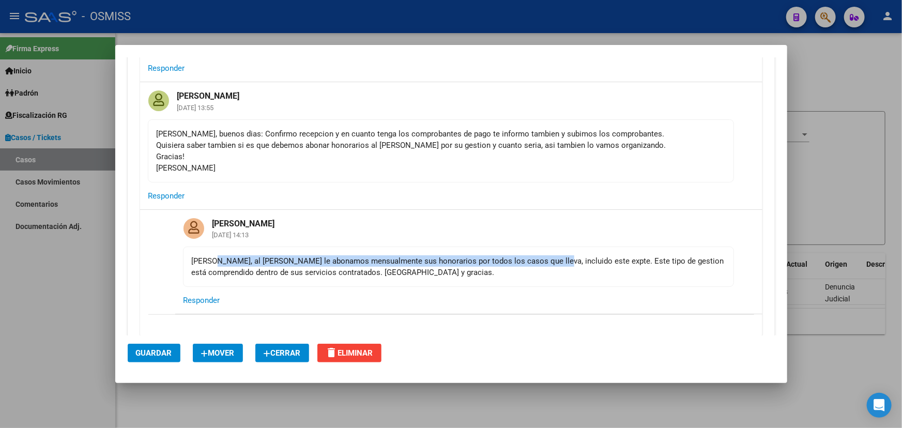
drag, startPoint x: 213, startPoint y: 257, endPoint x: 560, endPoint y: 264, distance: 347.1
click at [548, 261] on div "[PERSON_NAME], al [PERSON_NAME] le abonamos mensualmente sus honorarios por tod…" at bounding box center [459, 266] width 534 height 23
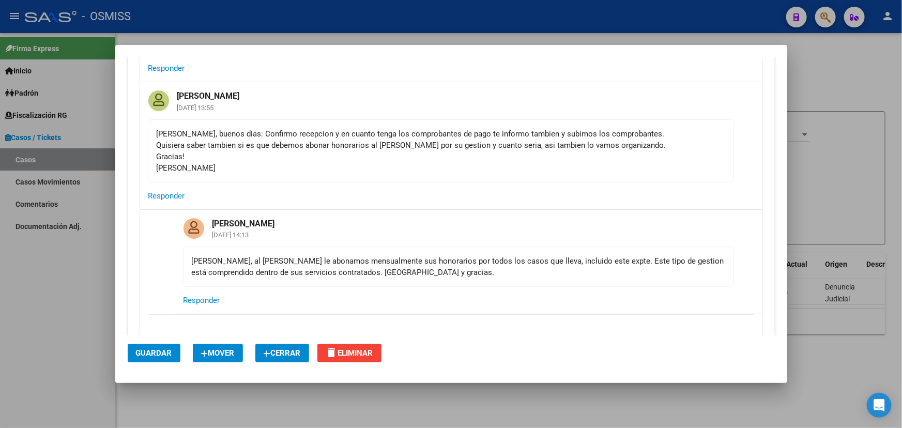
click at [565, 264] on div "[PERSON_NAME], al [PERSON_NAME] le abonamos mensualmente sus honorarios por tod…" at bounding box center [459, 266] width 534 height 23
drag, startPoint x: 334, startPoint y: 254, endPoint x: 586, endPoint y: 264, distance: 252.6
click at [540, 247] on mat-card-content "[PERSON_NAME], al [PERSON_NAME] le abonamos mensualmente sus honorarios por tod…" at bounding box center [458, 267] width 551 height 40
click at [588, 265] on div "[PERSON_NAME], al [PERSON_NAME] le abonamos mensualmente sus honorarios por tod…" at bounding box center [459, 266] width 534 height 23
drag, startPoint x: 378, startPoint y: 262, endPoint x: 629, endPoint y: 263, distance: 251.9
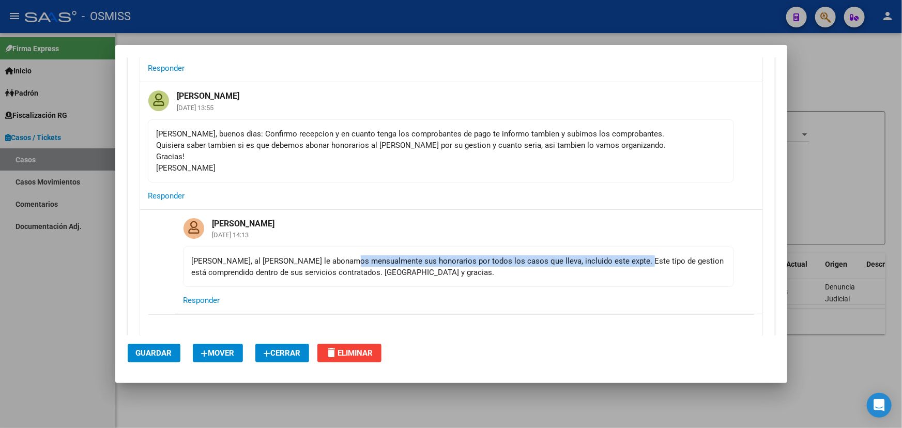
click at [622, 261] on div "[PERSON_NAME], al [PERSON_NAME] le abonamos mensualmente sus honorarios por tod…" at bounding box center [459, 266] width 534 height 23
click at [634, 264] on div "[PERSON_NAME], al [PERSON_NAME] le abonamos mensualmente sus honorarios por tod…" at bounding box center [459, 266] width 534 height 23
drag, startPoint x: 570, startPoint y: 267, endPoint x: 703, endPoint y: 252, distance: 133.8
click at [703, 252] on mat-card-content "[PERSON_NAME], al [PERSON_NAME] le abonamos mensualmente sus honorarios por tod…" at bounding box center [458, 267] width 551 height 40
click at [476, 280] on mat-card-content "[PERSON_NAME], al [PERSON_NAME] le abonamos mensualmente sus honorarios por tod…" at bounding box center [458, 267] width 551 height 40
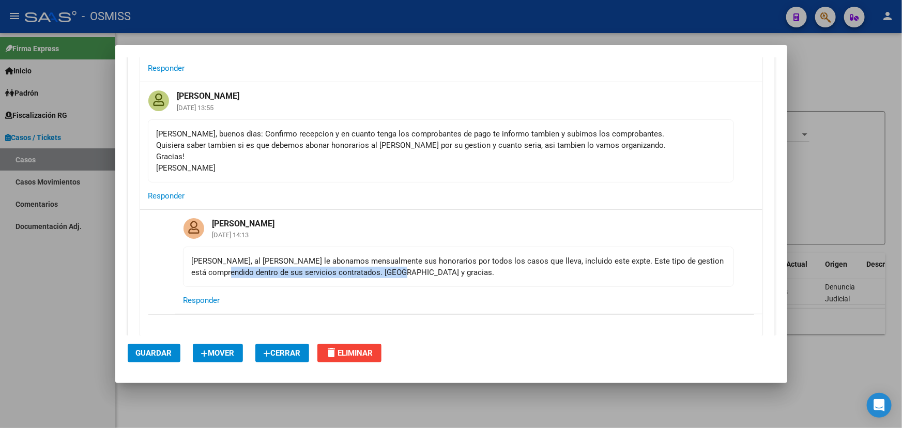
drag, startPoint x: 237, startPoint y: 265, endPoint x: 470, endPoint y: 268, distance: 232.7
click at [413, 266] on div "[PERSON_NAME], al [PERSON_NAME] le abonamos mensualmente sus honorarios por tod…" at bounding box center [459, 266] width 534 height 23
click at [531, 267] on div "[PERSON_NAME], al [PERSON_NAME] le abonamos mensualmente sus honorarios por tod…" at bounding box center [459, 266] width 534 height 23
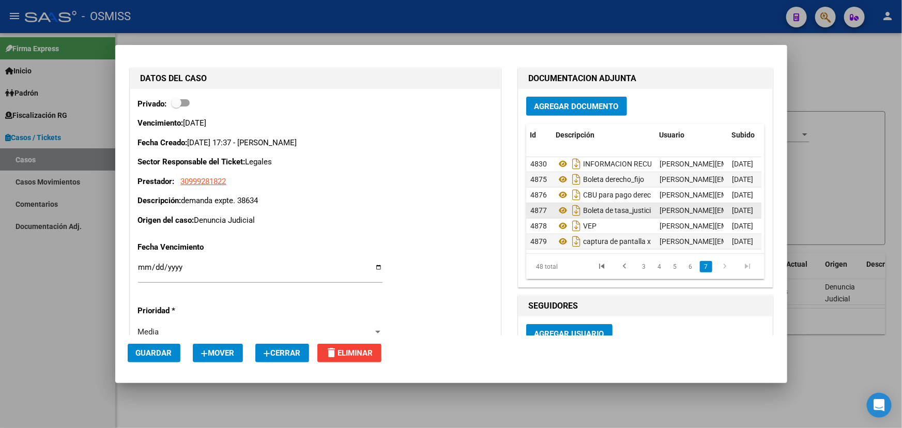
scroll to position [2275, 0]
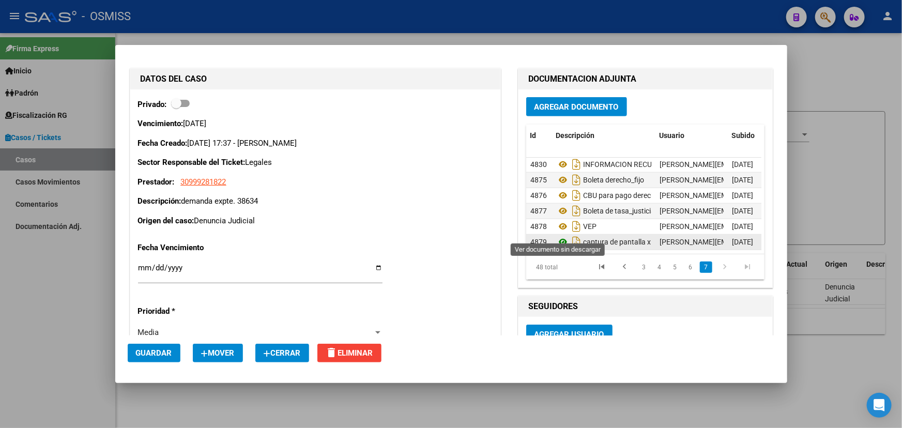
click at [560, 236] on icon at bounding box center [562, 242] width 13 height 12
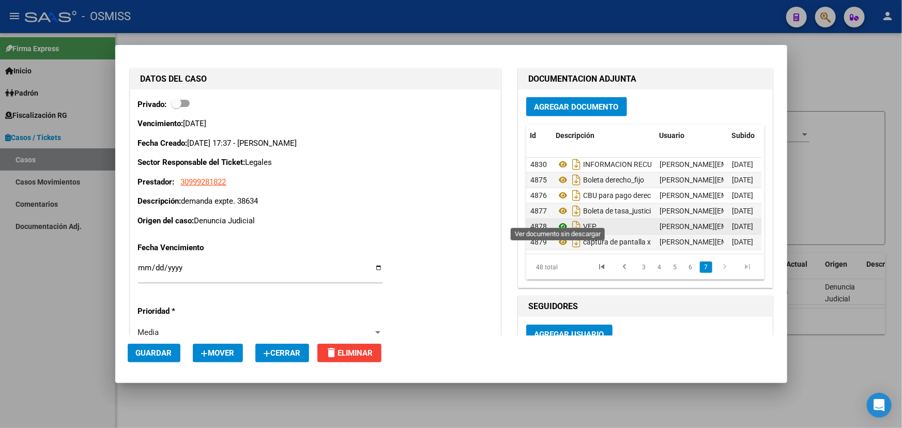
click at [557, 220] on icon at bounding box center [562, 226] width 13 height 12
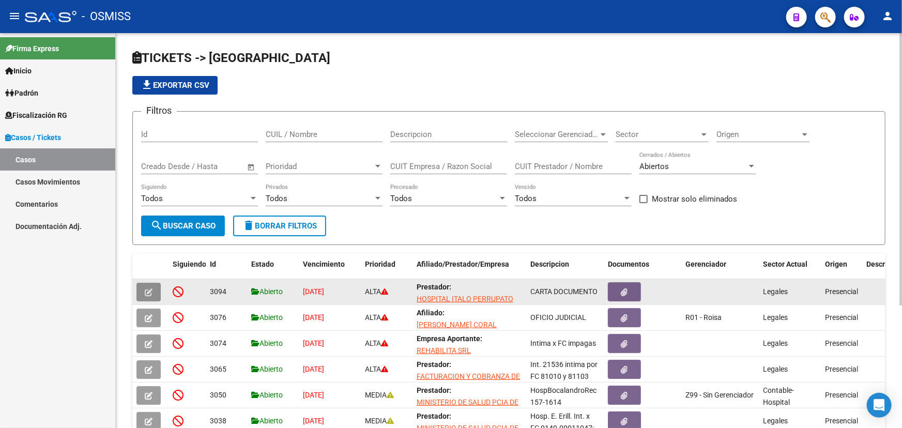
click at [153, 288] on button "button" at bounding box center [149, 292] width 24 height 19
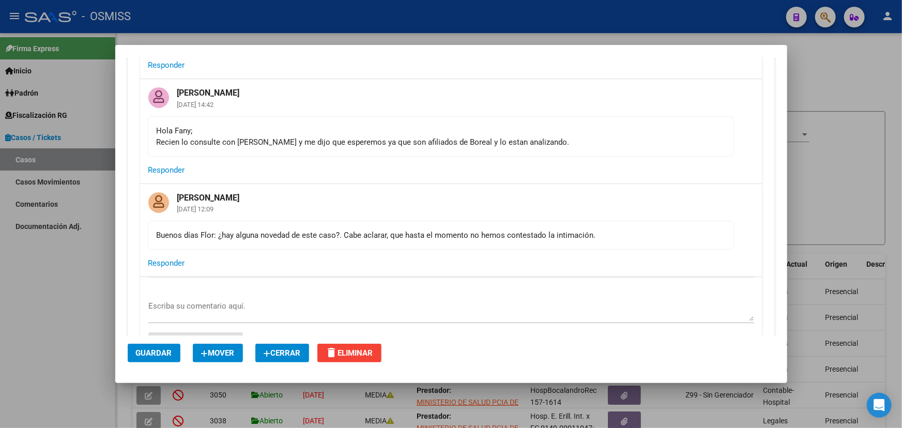
scroll to position [282, 0]
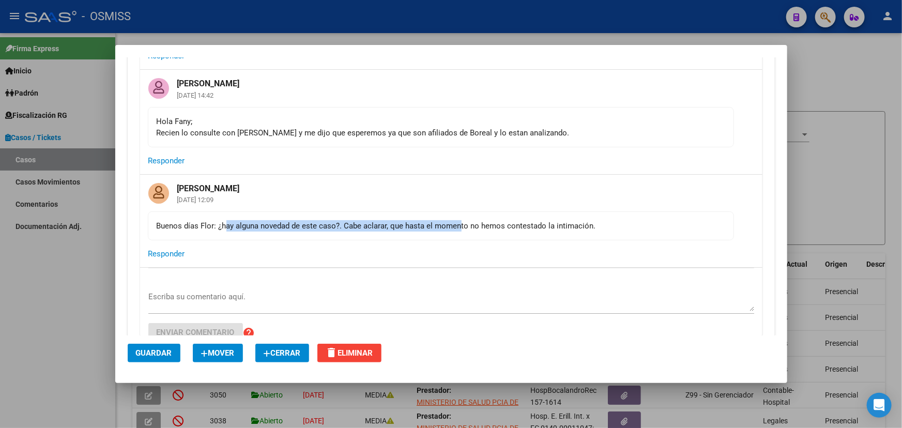
drag, startPoint x: 224, startPoint y: 225, endPoint x: 525, endPoint y: 228, distance: 301.5
click at [483, 230] on div "Buenos días Flor: ¿hay alguna novedad de este caso?. Cabe aclarar, que hasta el…" at bounding box center [441, 225] width 569 height 11
click at [544, 223] on div "Buenos días Flor: ¿hay alguna novedad de este caso?. Cabe aclarar, que hasta el…" at bounding box center [441, 225] width 569 height 11
drag, startPoint x: 391, startPoint y: 222, endPoint x: 596, endPoint y: 237, distance: 205.4
click at [565, 238] on mat-card-content "Buenos días Flor: ¿hay alguna novedad de este caso?. Cabe aclarar, que hasta el…" at bounding box center [441, 226] width 586 height 29
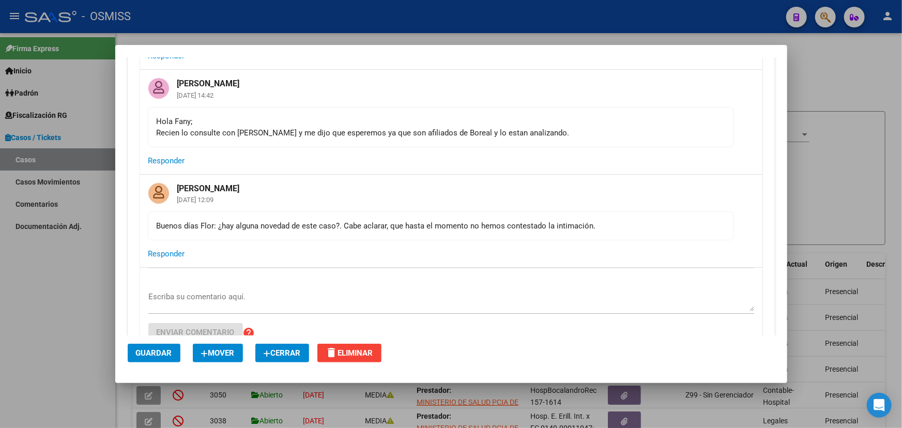
click at [614, 232] on mat-card-content "Buenos días Flor: ¿hay alguna novedad de este caso?. Cabe aclarar, que hasta el…" at bounding box center [441, 226] width 586 height 29
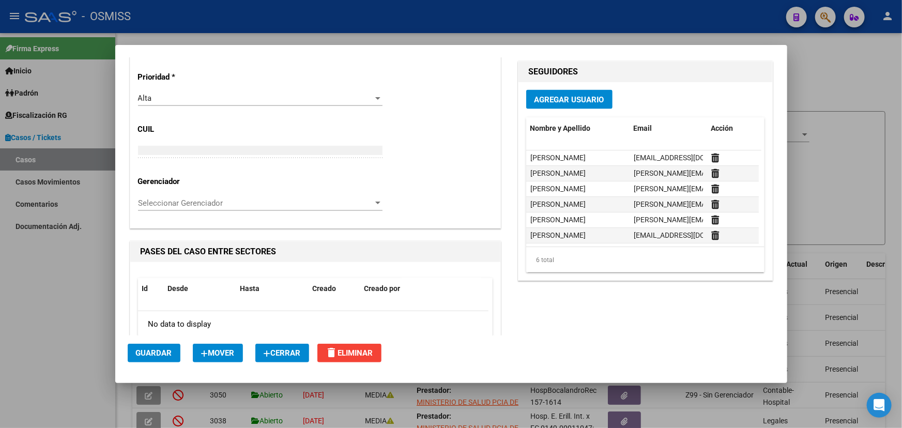
scroll to position [7, 0]
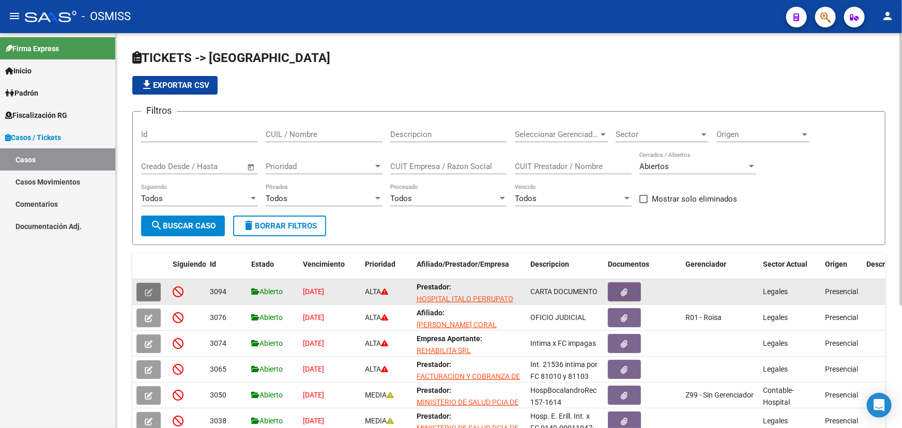
click at [149, 291] on icon "button" at bounding box center [149, 293] width 8 height 8
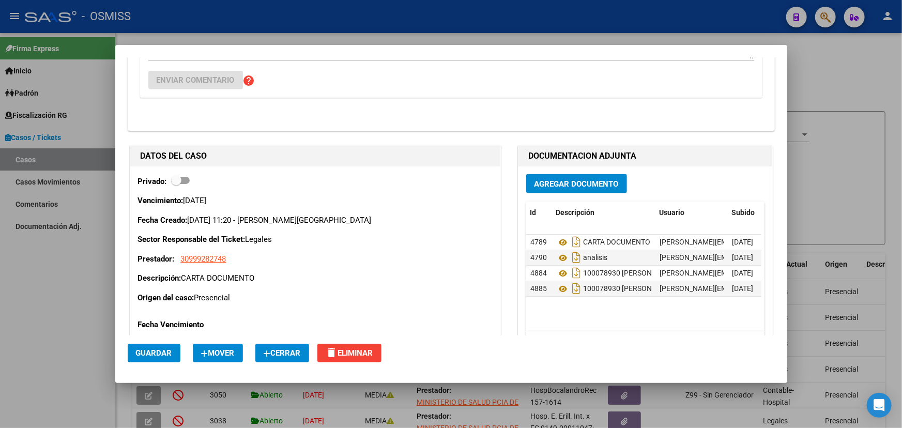
scroll to position [470, 0]
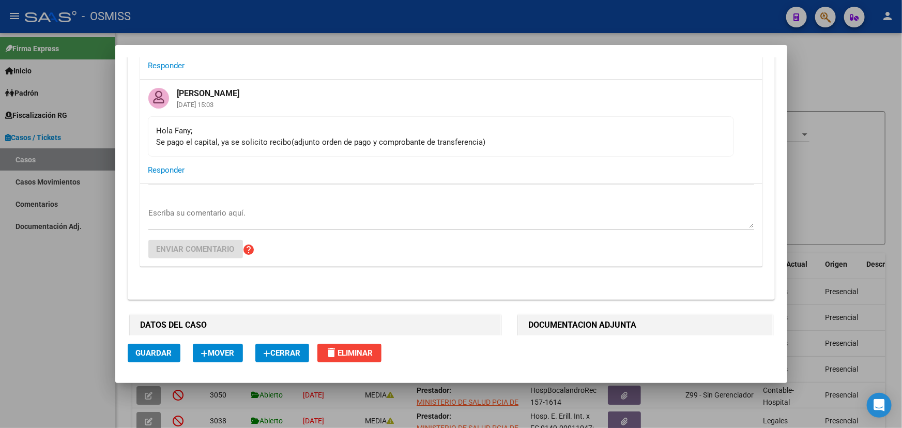
drag, startPoint x: 186, startPoint y: 134, endPoint x: 336, endPoint y: 143, distance: 149.7
click at [297, 138] on div "Hola Fany; Se pago el capital, ya se solicito recibo(adjunto orden de pago y co…" at bounding box center [441, 136] width 569 height 23
click at [336, 144] on div "Hola Fany; Se pago el capital, ya se solicito recibo(adjunto orden de pago y co…" at bounding box center [441, 136] width 569 height 23
drag, startPoint x: 254, startPoint y: 145, endPoint x: 424, endPoint y: 142, distance: 169.6
click at [409, 140] on div "Hola Fany; Se pago el capital, ya se solicito recibo(adjunto orden de pago y co…" at bounding box center [441, 136] width 569 height 23
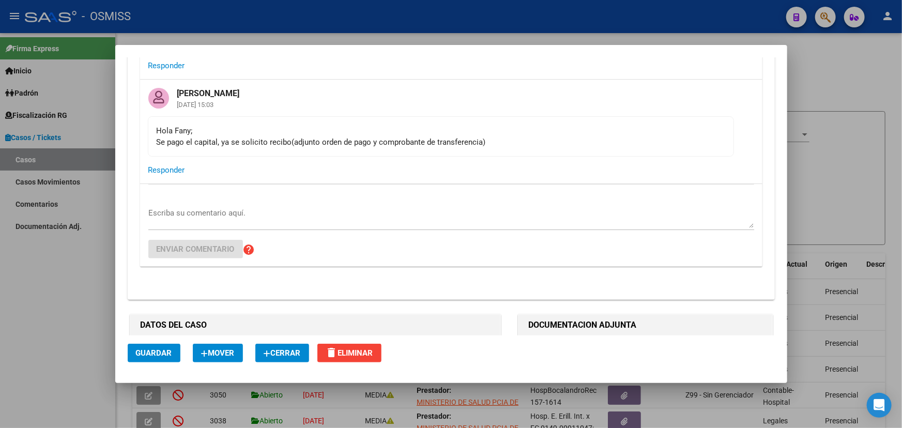
click at [478, 140] on div "Hola Fany; Se pago el capital, ya se solicito recibo(adjunto orden de pago y co…" at bounding box center [441, 136] width 569 height 23
drag, startPoint x: 503, startPoint y: 143, endPoint x: 196, endPoint y: 131, distance: 307.4
click at [196, 131] on div "Hola Fany; Se pago el capital, ya se solicito recibo(adjunto orden de pago y co…" at bounding box center [441, 136] width 569 height 23
click at [250, 158] on mat-card-actions "Responder" at bounding box center [451, 170] width 623 height 27
drag, startPoint x: 162, startPoint y: 131, endPoint x: 292, endPoint y: 157, distance: 132.4
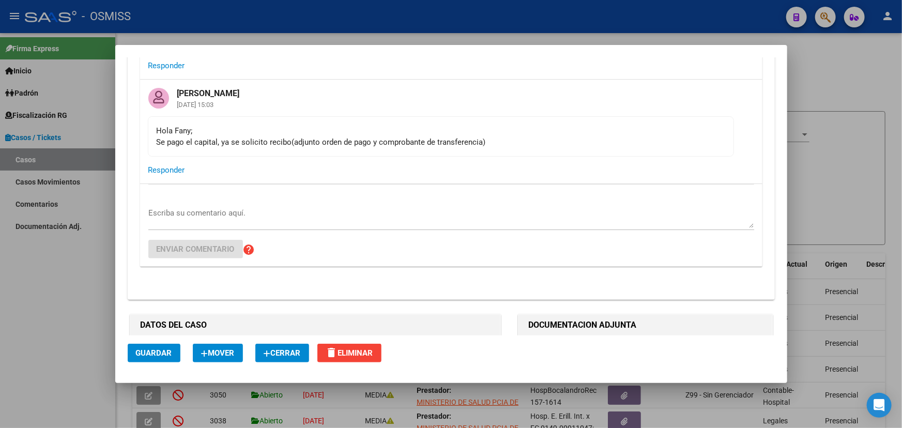
click at [249, 143] on div "Hola Fany; Se pago el capital, ya se solicito recibo(adjunto orden de pago y co…" at bounding box center [441, 136] width 569 height 23
click at [292, 157] on mat-card-actions "Responder" at bounding box center [451, 170] width 623 height 27
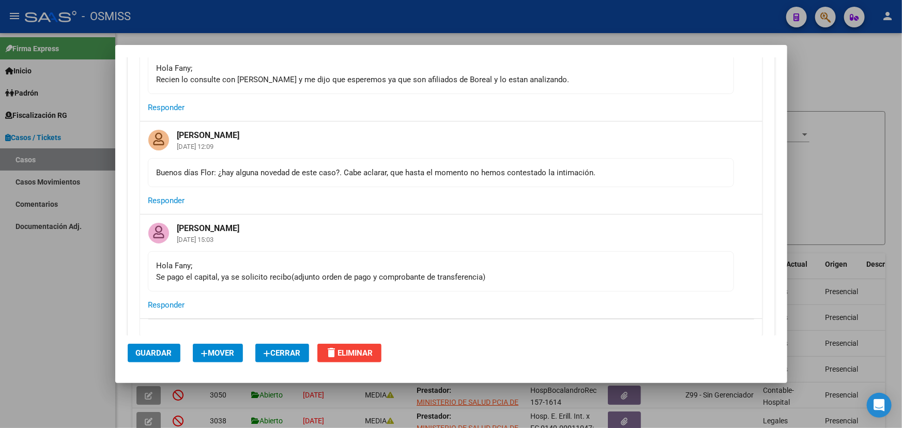
scroll to position [282, 0]
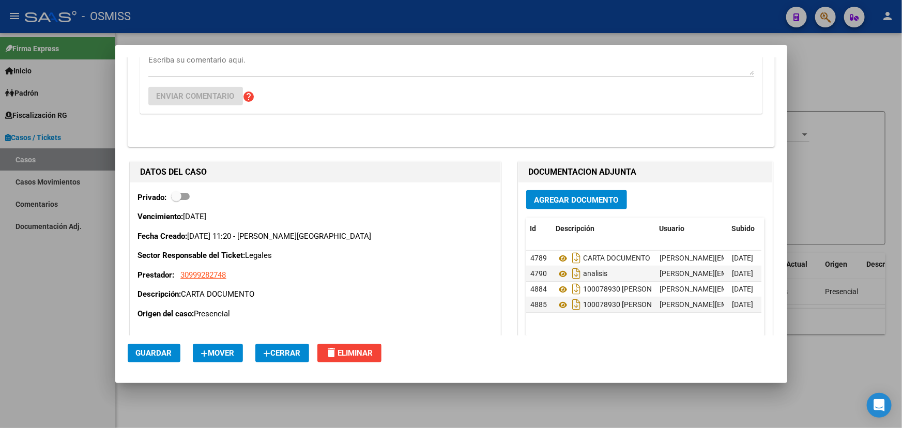
scroll to position [611, 0]
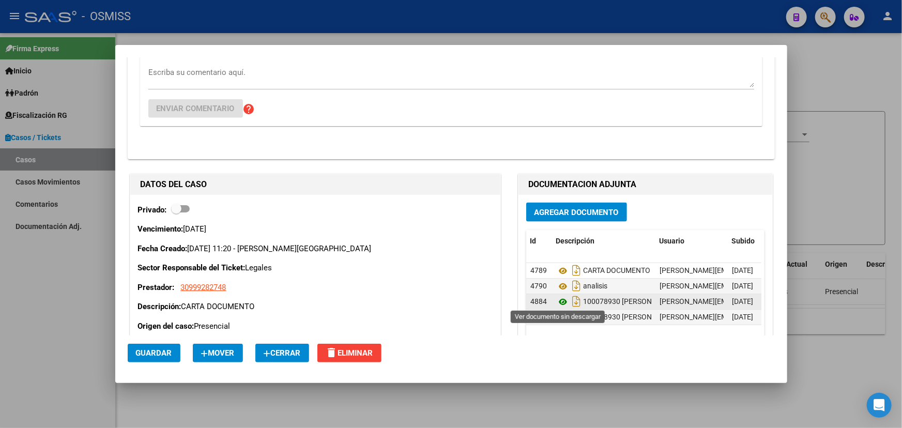
click at [558, 302] on icon at bounding box center [562, 302] width 13 height 12
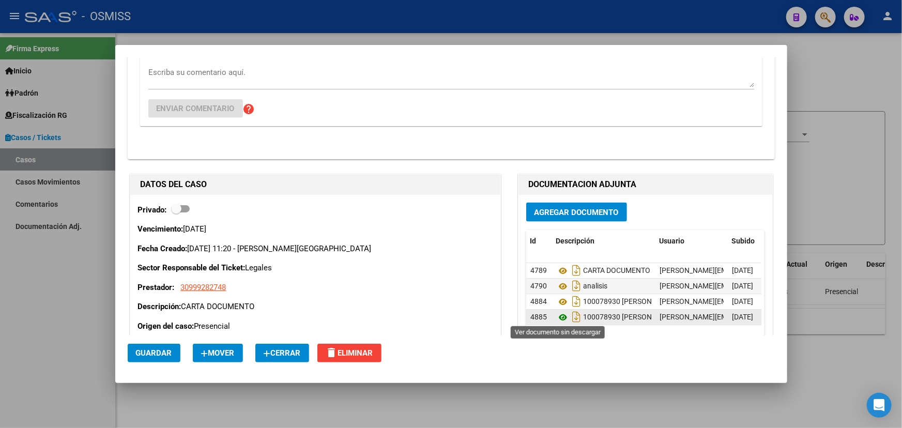
click at [559, 319] on icon at bounding box center [562, 317] width 13 height 12
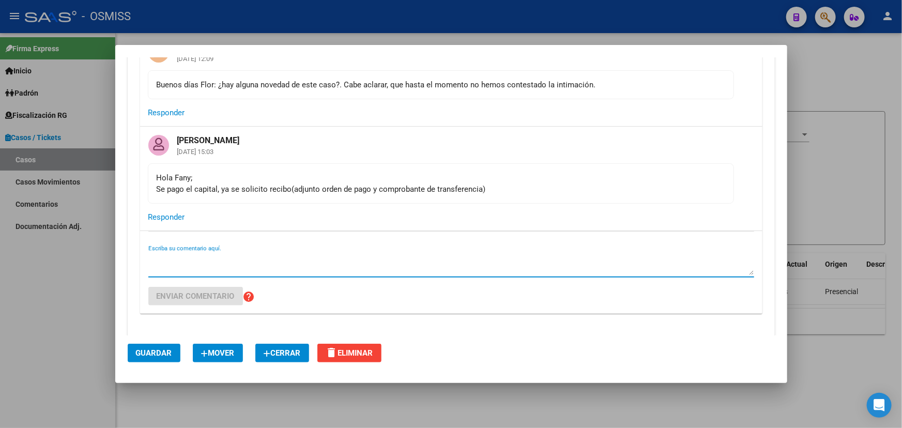
click at [251, 254] on textarea "Escriba su comentario aquí." at bounding box center [451, 264] width 606 height 21
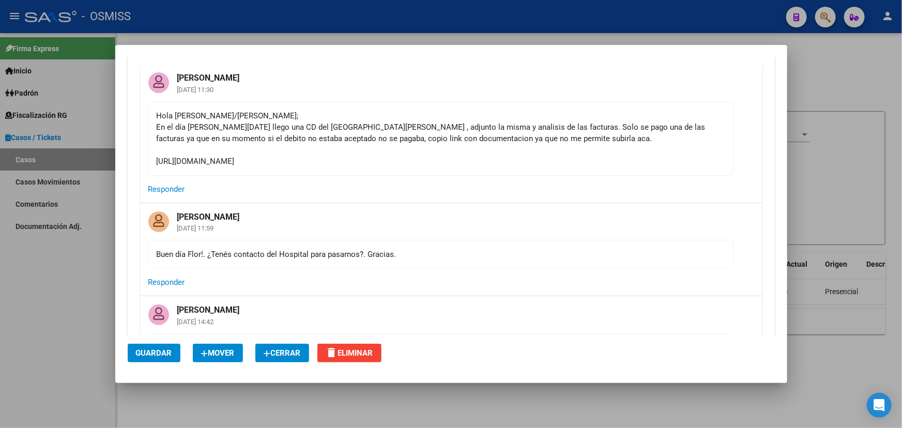
scroll to position [47, 0]
